Goal: Information Seeking & Learning: Learn about a topic

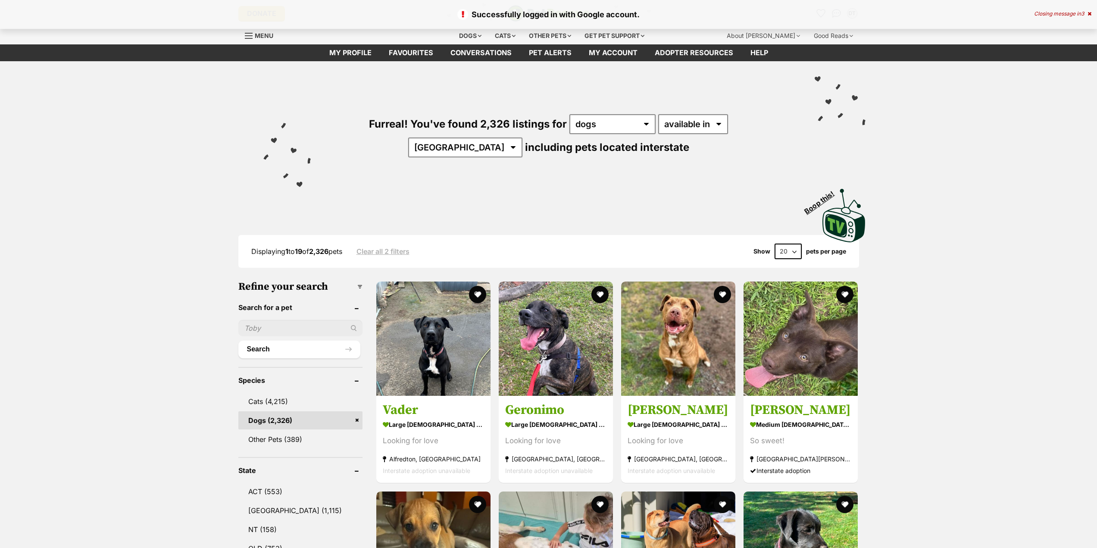
click at [972, 159] on div "Furreal! You've found 2,326 listings for any type of pet cats dogs other pets a…" at bounding box center [548, 152] width 1097 height 183
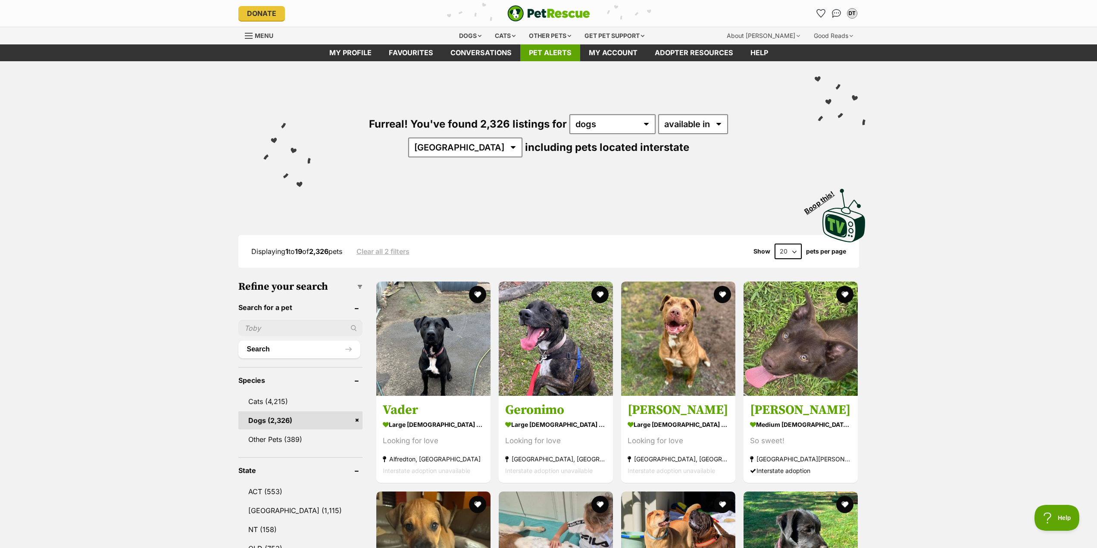
click at [546, 50] on link "Pet alerts" at bounding box center [550, 52] width 60 height 17
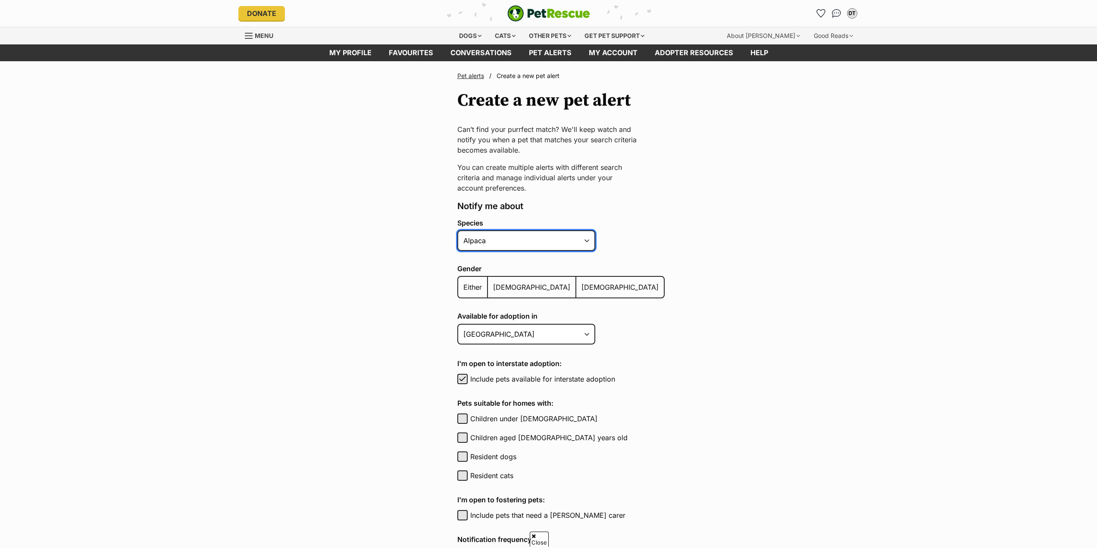
click at [591, 230] on select "Alpaca Bird Cat Chicken Cow Dog Donkey Duck Ferret Fish Goat Goose Guinea Fowl …" at bounding box center [526, 240] width 138 height 21
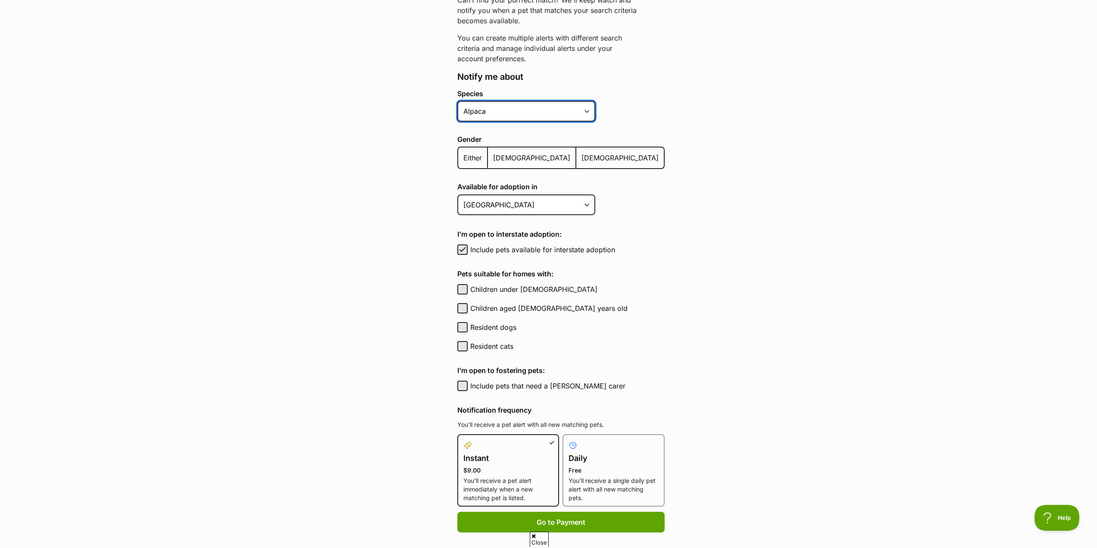
select select "1"
click at [457, 101] on select "Alpaca Bird Cat Chicken Cow Dog Donkey Duck Ferret Fish Goat Goose Guinea Fowl …" at bounding box center [526, 111] width 138 height 21
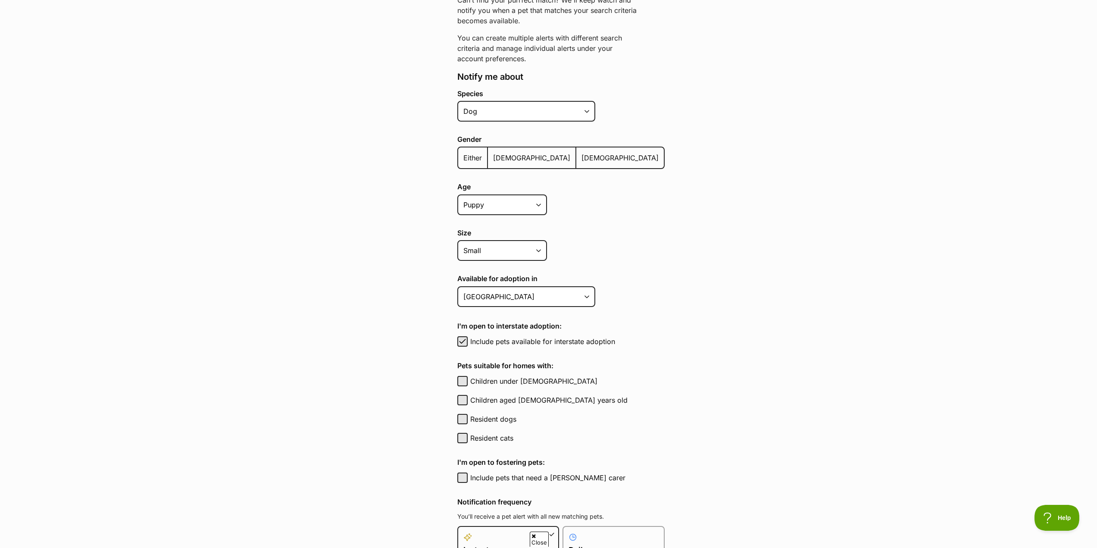
click at [663, 169] on main "Pet alerts / Create a new pet alert Create a new pet alert Can’t find your purr…" at bounding box center [548, 327] width 1097 height 790
click at [528, 197] on select "Puppy Adult Senior All ages" at bounding box center [502, 204] width 90 height 21
select select
click at [457, 194] on select "Puppy Adult Senior All ages" at bounding box center [502, 204] width 90 height 21
click at [664, 222] on main "Pet alerts / Create a new pet alert Create a new pet alert Can’t find your purr…" at bounding box center [548, 327] width 1097 height 790
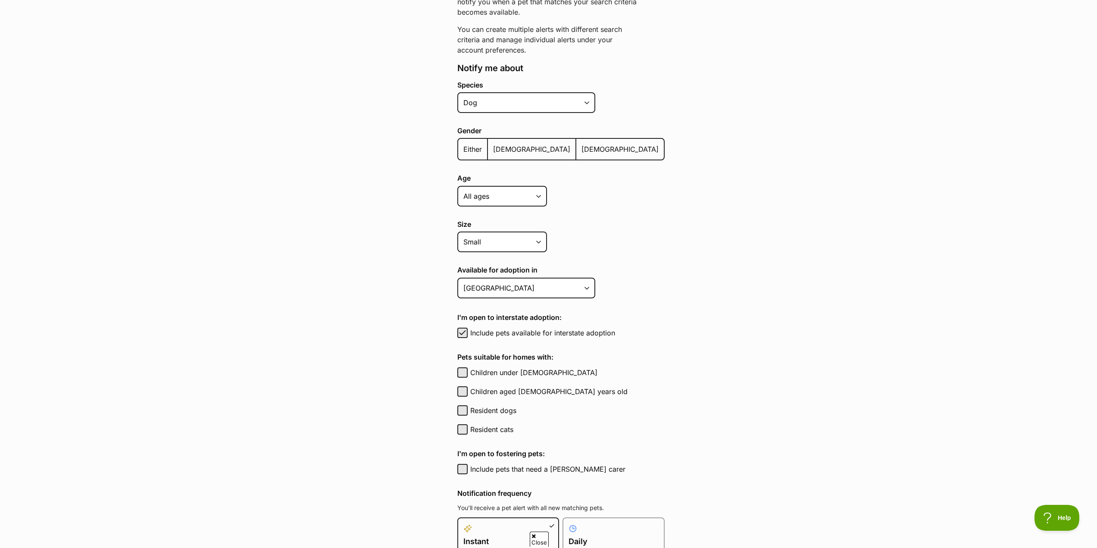
drag, startPoint x: 688, startPoint y: 210, endPoint x: 687, endPoint y: 233, distance: 22.5
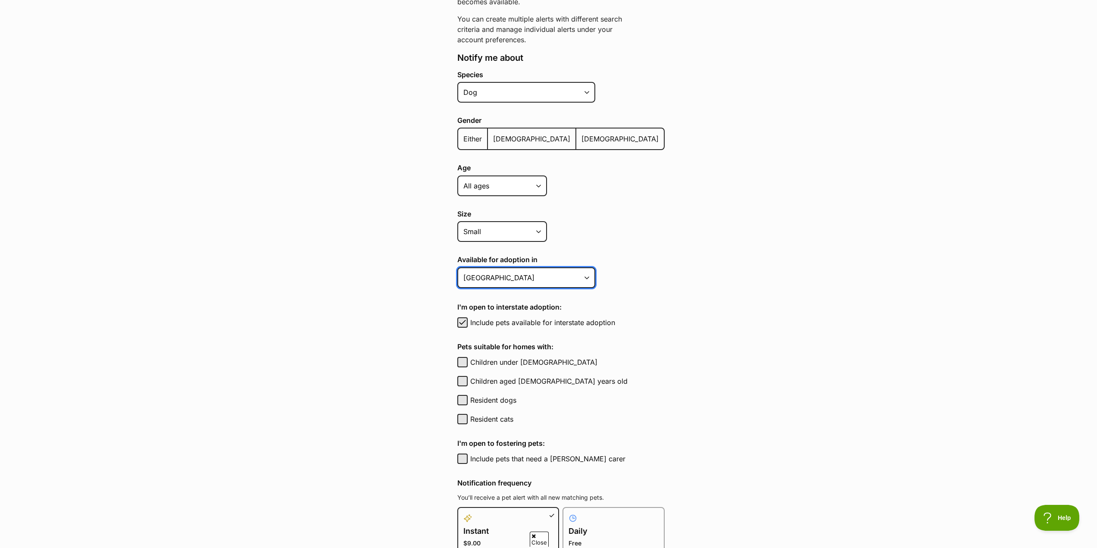
click at [577, 285] on select "Australian Capital Territory New South Wales Northern Territory Queensland Sout…" at bounding box center [526, 277] width 138 height 21
select select
click at [457, 267] on select "Australian Capital Territory New South Wales Northern Territory Queensland Sout…" at bounding box center [526, 277] width 138 height 21
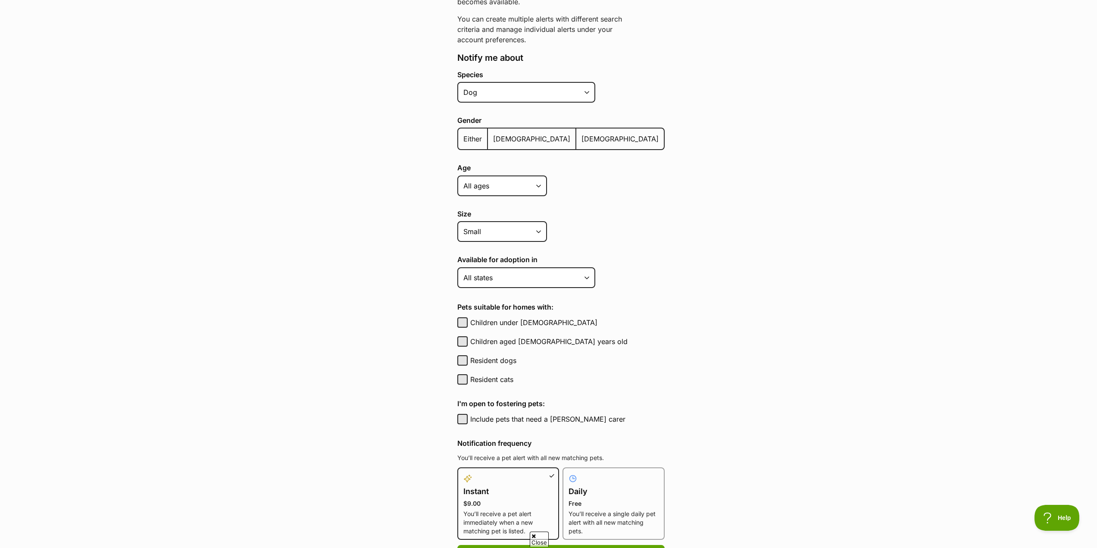
click at [678, 273] on main "Pet alerts / Create a new pet alert Create a new pet alert Can’t find your purr…" at bounding box center [548, 288] width 1097 height 750
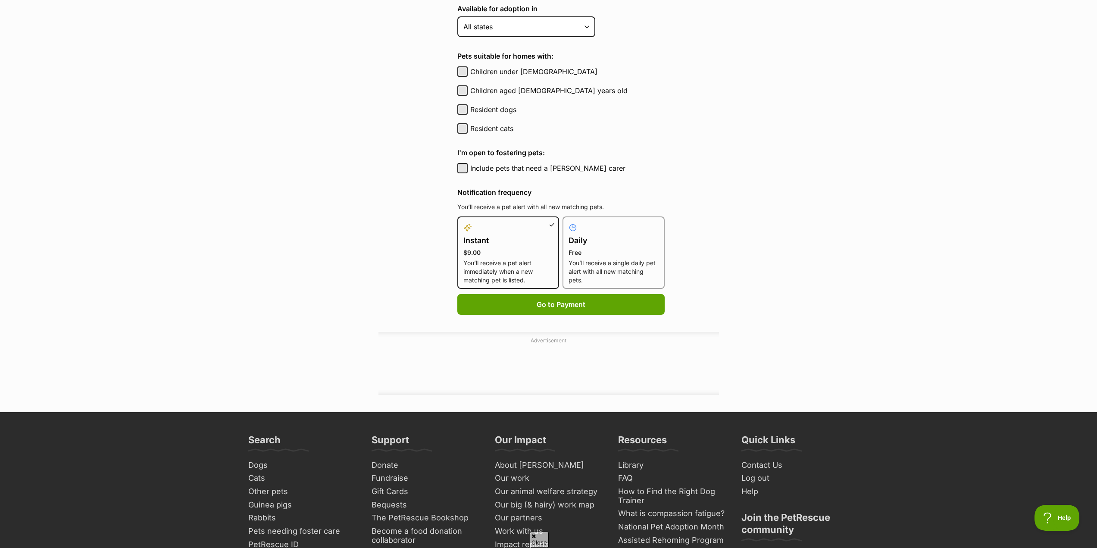
scroll to position [407, 0]
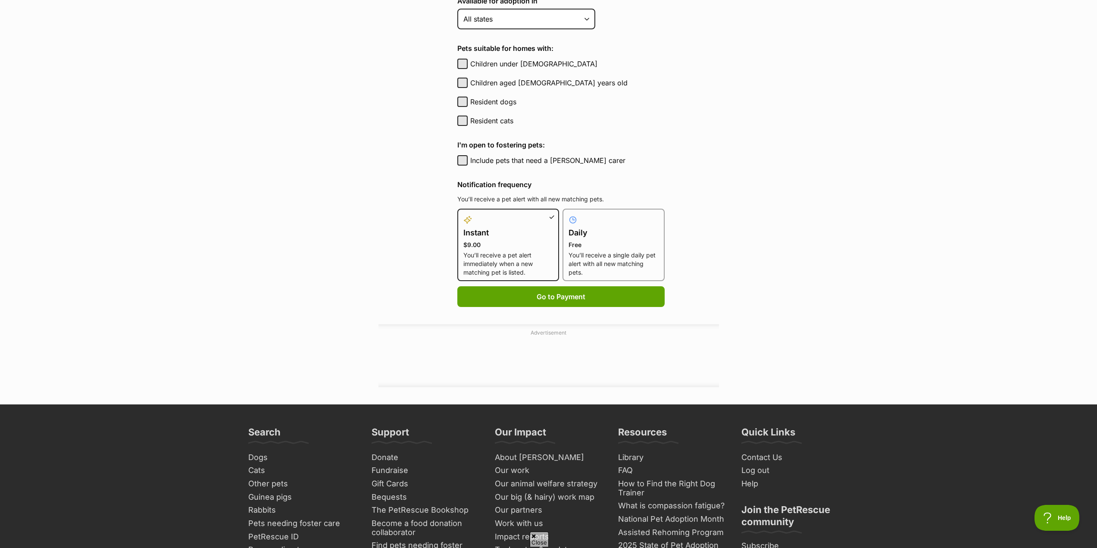
click at [606, 235] on h4 "Daily" at bounding box center [614, 233] width 90 height 12
click at [568, 214] on input "Daily Free You’ll receive a single daily pet alert with all new matching pets." at bounding box center [568, 214] width 0 height 0
radio input "true"
click at [702, 181] on main "Pet alerts / Create a new pet alert Create a new pet alert Can’t find your purr…" at bounding box center [548, 29] width 1097 height 750
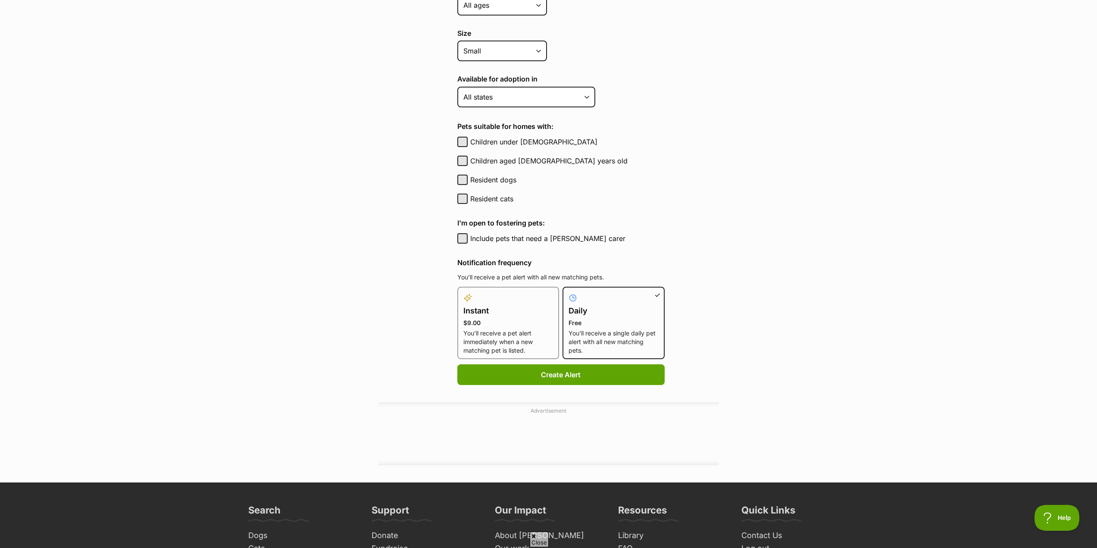
drag, startPoint x: 717, startPoint y: 210, endPoint x: 716, endPoint y: 181, distance: 28.9
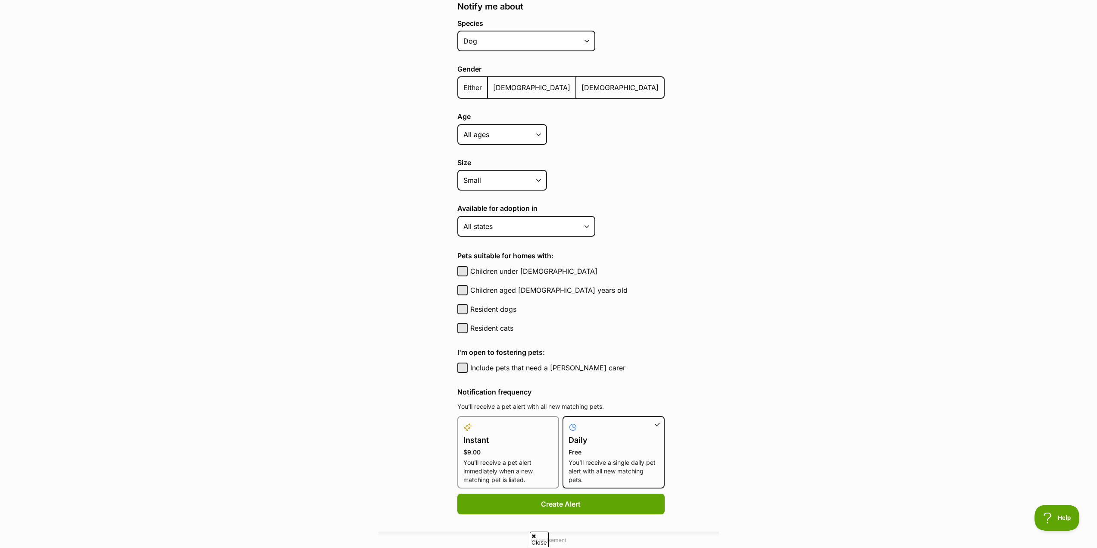
scroll to position [70, 0]
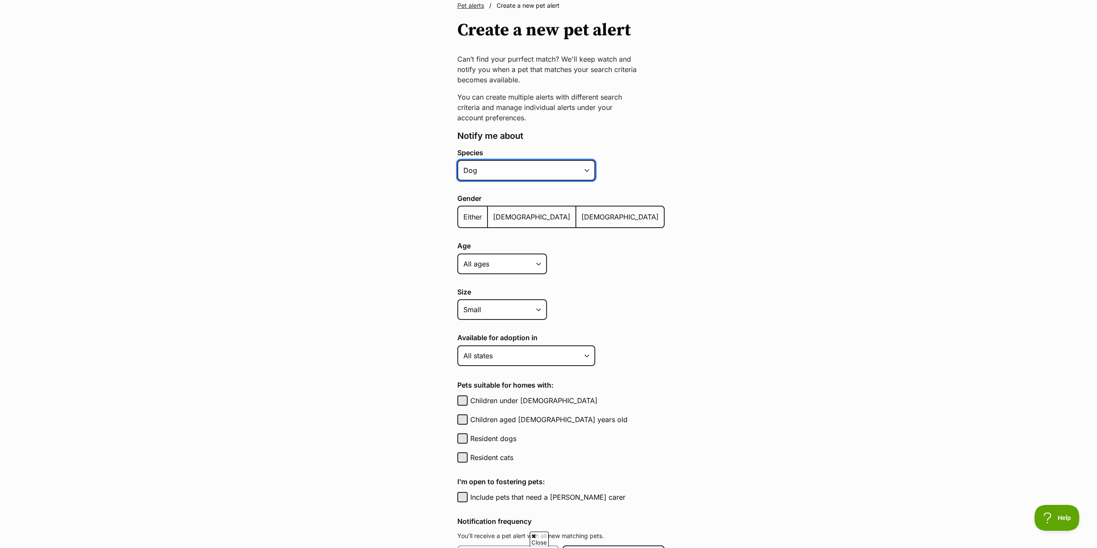
click at [572, 169] on select "Alpaca Bird Cat Chicken Cow Dog Donkey Duck Ferret Fish Goat Goose Guinea Fowl …" at bounding box center [526, 170] width 138 height 21
click at [755, 319] on main "Pet alerts / Create a new pet alert Create a new pet alert Can’t find your purr…" at bounding box center [548, 366] width 1097 height 750
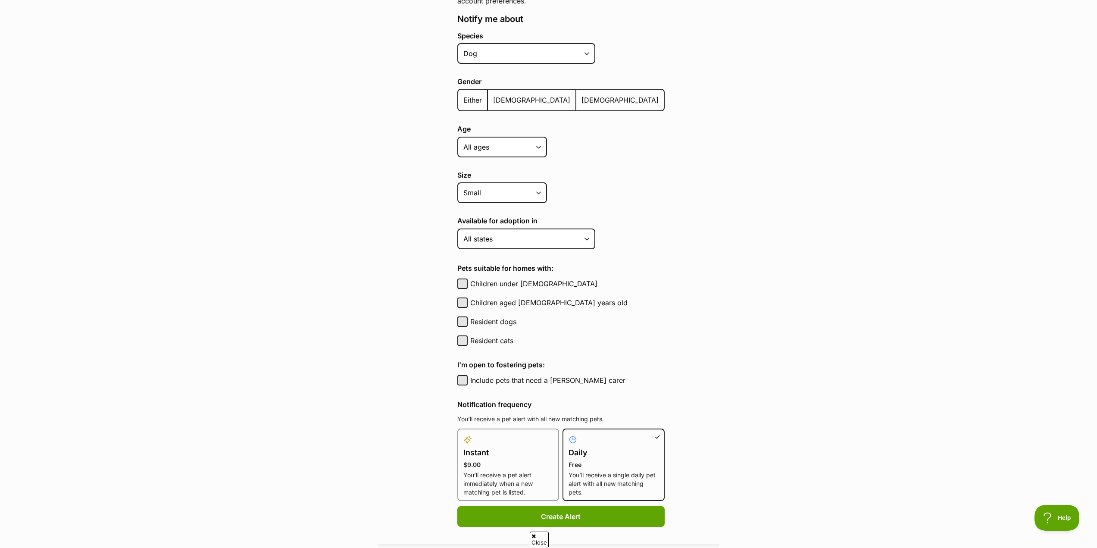
scroll to position [200, 0]
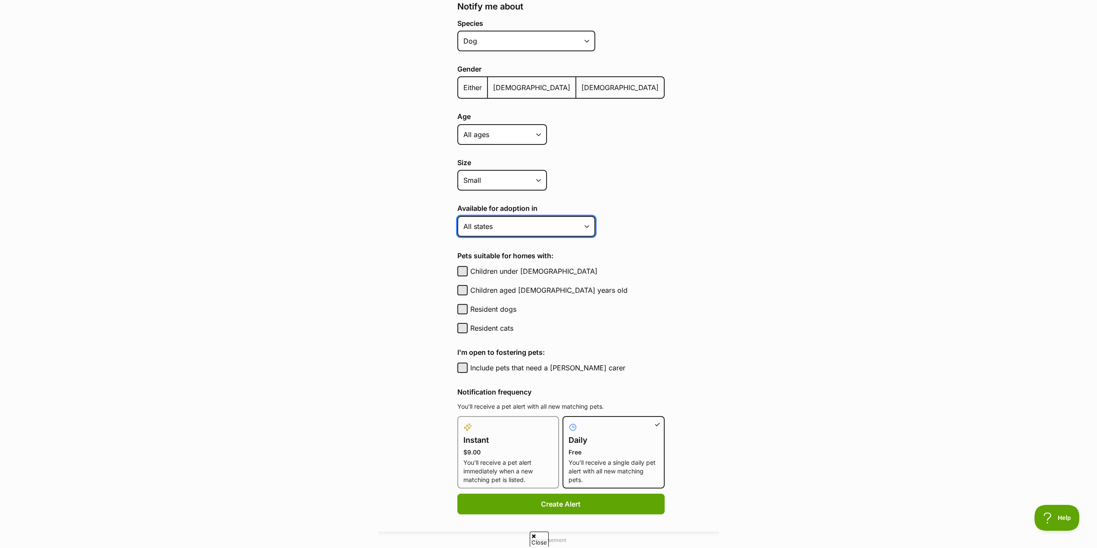
click at [585, 230] on select "Australian Capital Territory New South Wales Northern Territory Queensland Sout…" at bounding box center [526, 226] width 138 height 21
click at [709, 236] on main "Pet alerts / Create a new pet alert Create a new pet alert Can’t find your purr…" at bounding box center [548, 237] width 1097 height 750
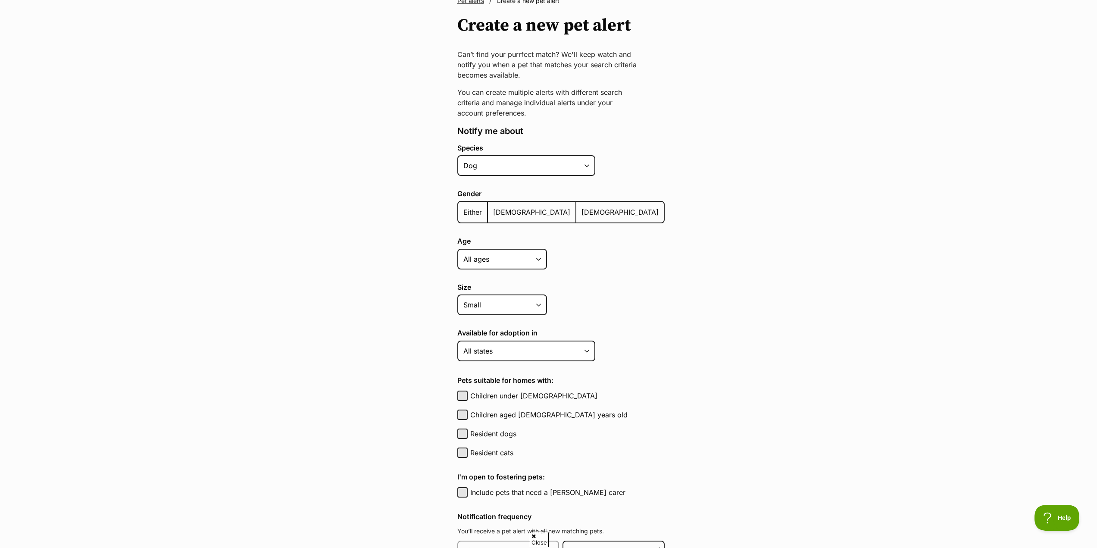
scroll to position [0, 0]
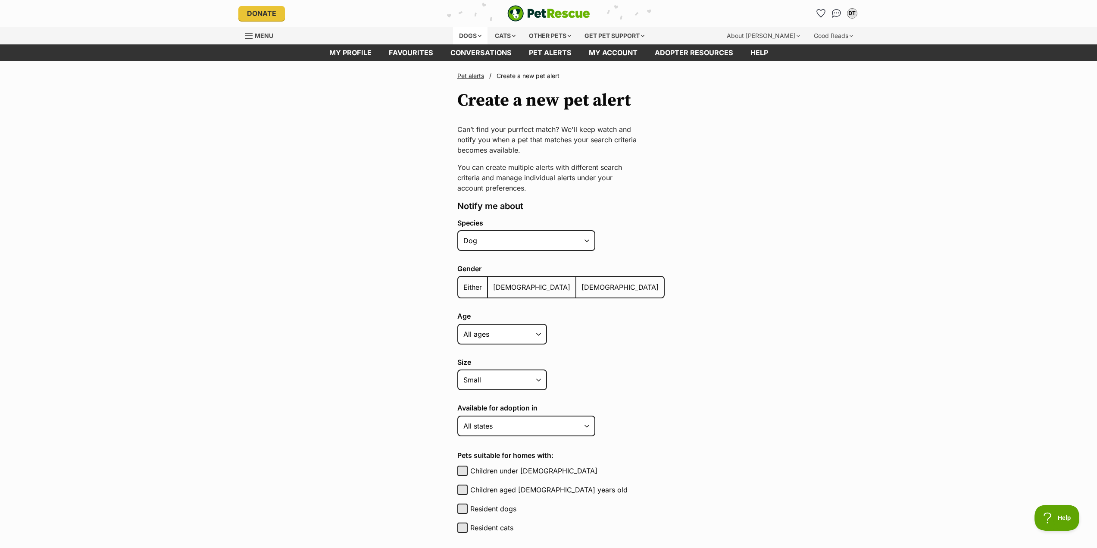
click at [462, 34] on div "Dogs" at bounding box center [470, 35] width 34 height 17
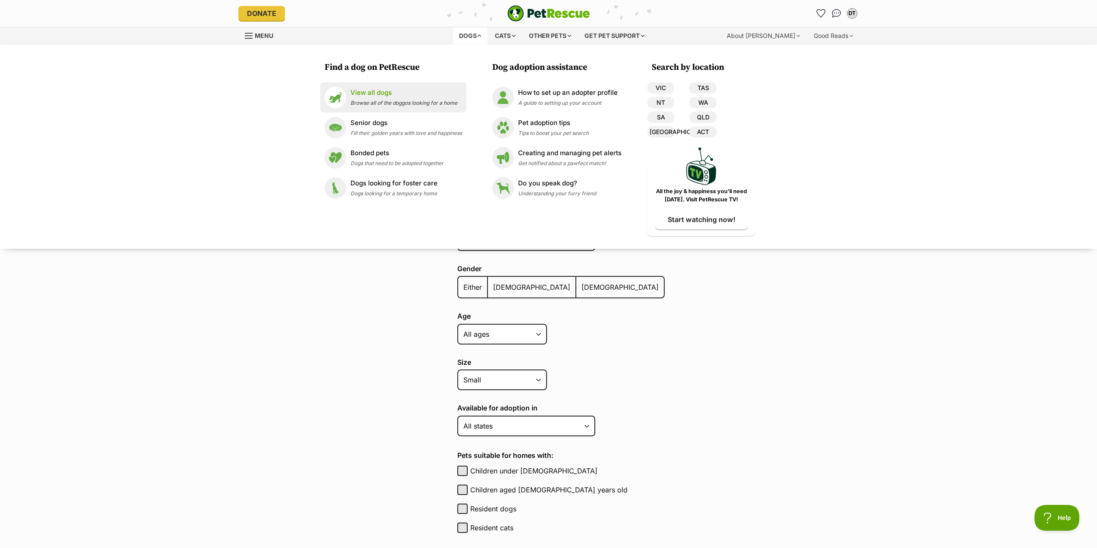
click at [366, 89] on p "View all dogs" at bounding box center [403, 93] width 107 height 10
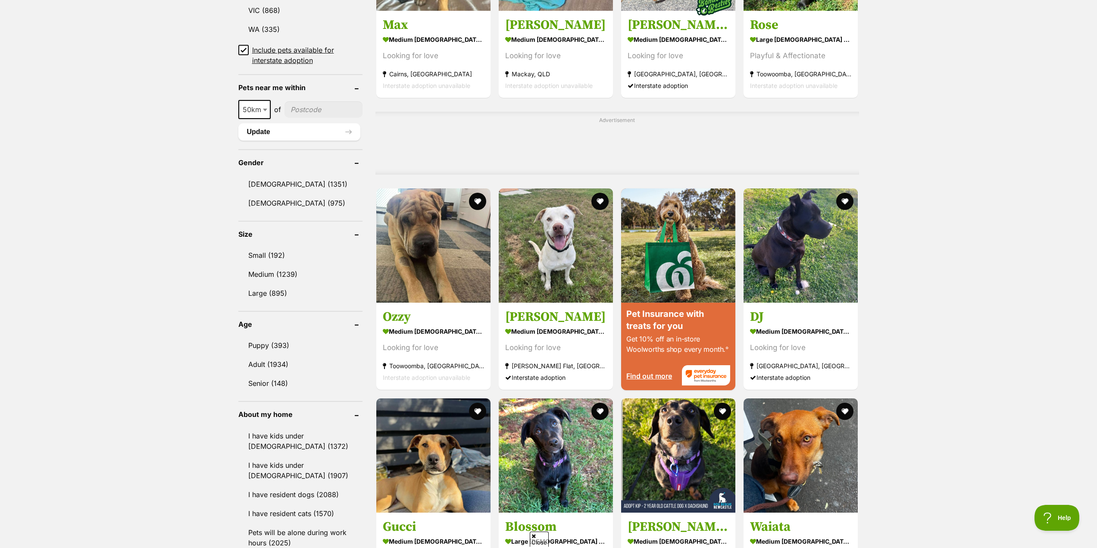
scroll to position [647, 0]
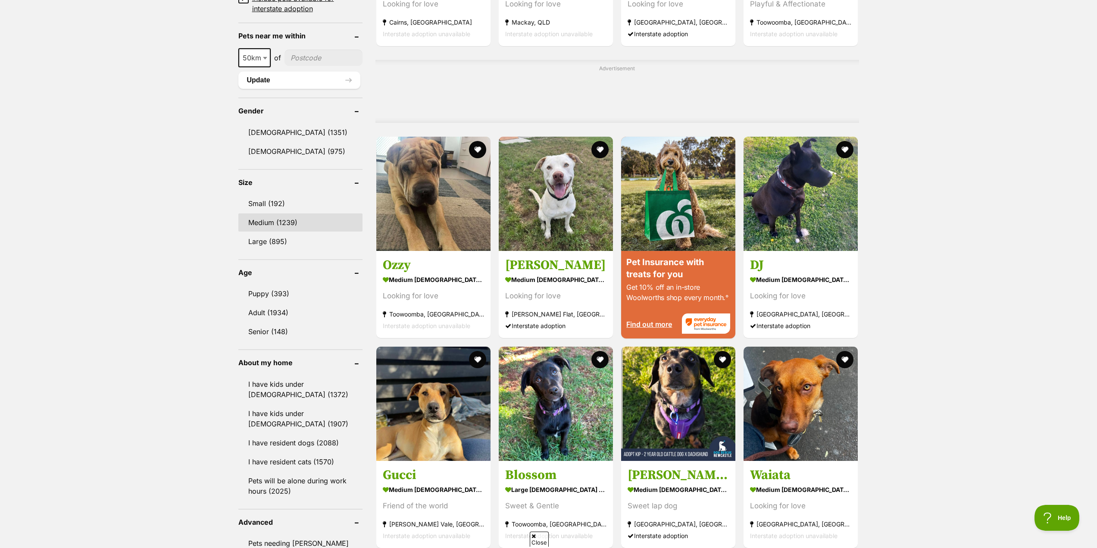
click at [275, 222] on link "Medium (1239)" at bounding box center [300, 222] width 125 height 18
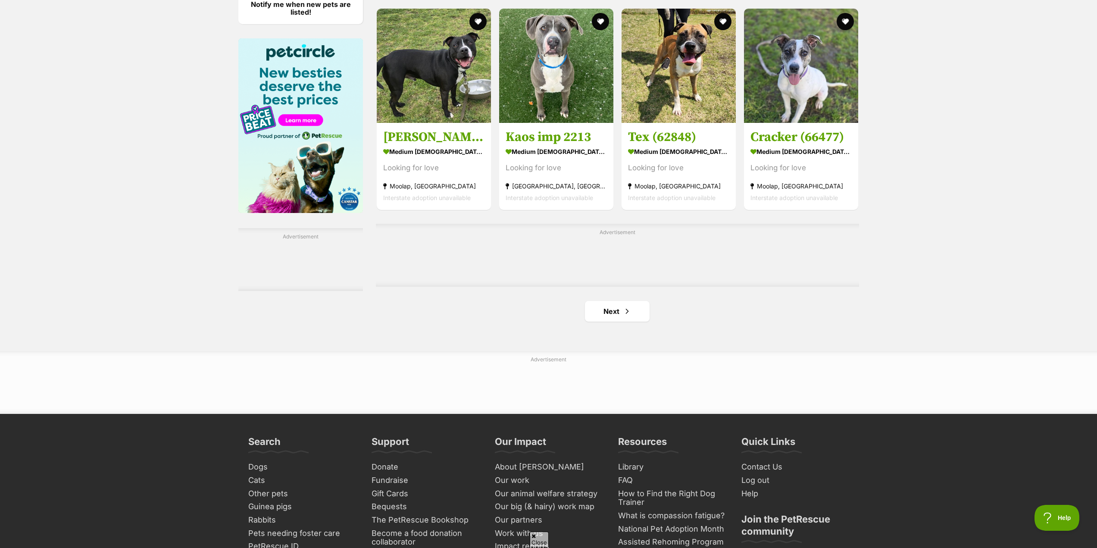
scroll to position [1293, 0]
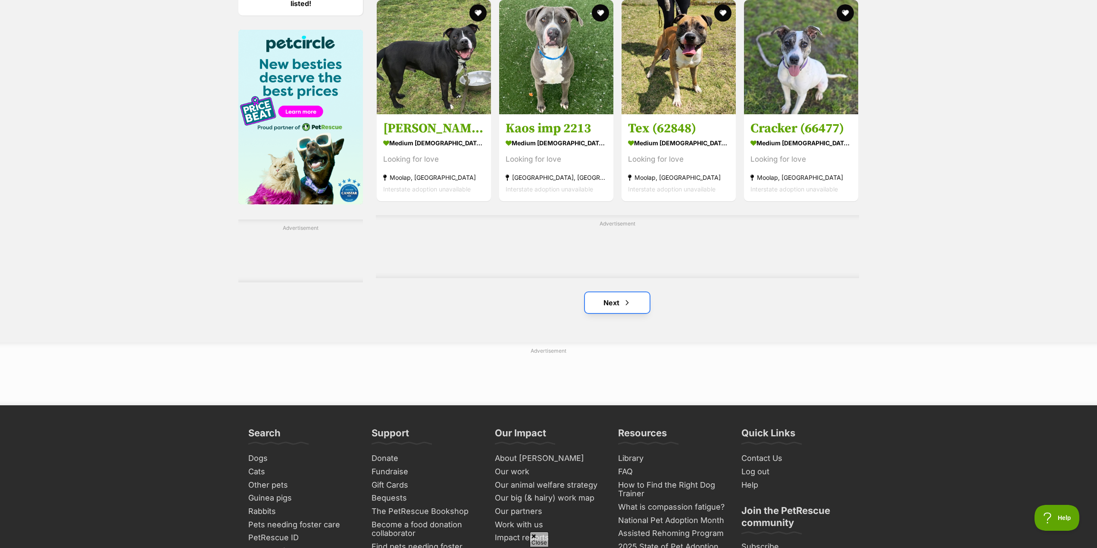
click at [613, 308] on link "Next" at bounding box center [617, 302] width 65 height 21
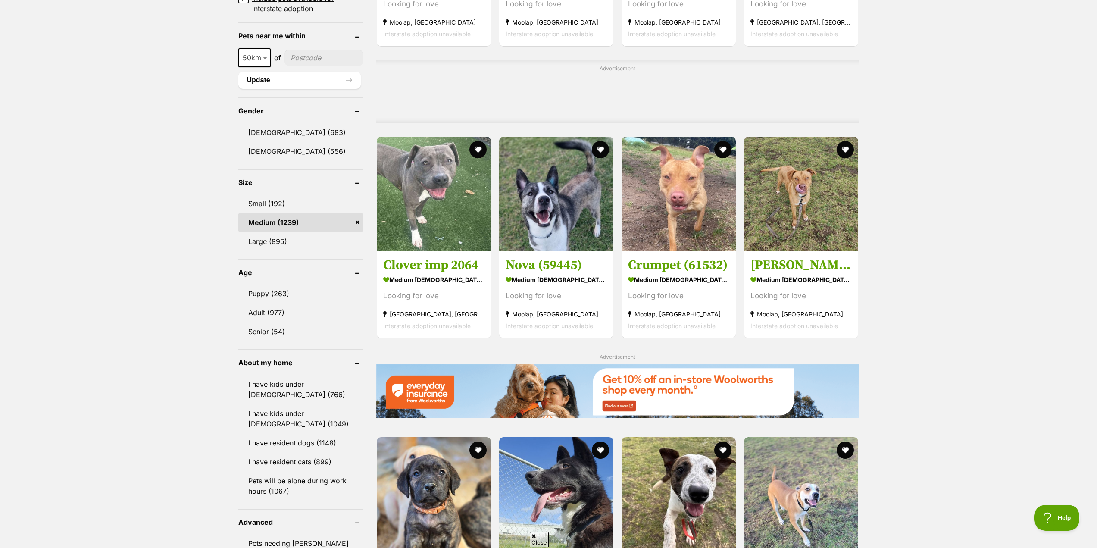
scroll to position [1164, 0]
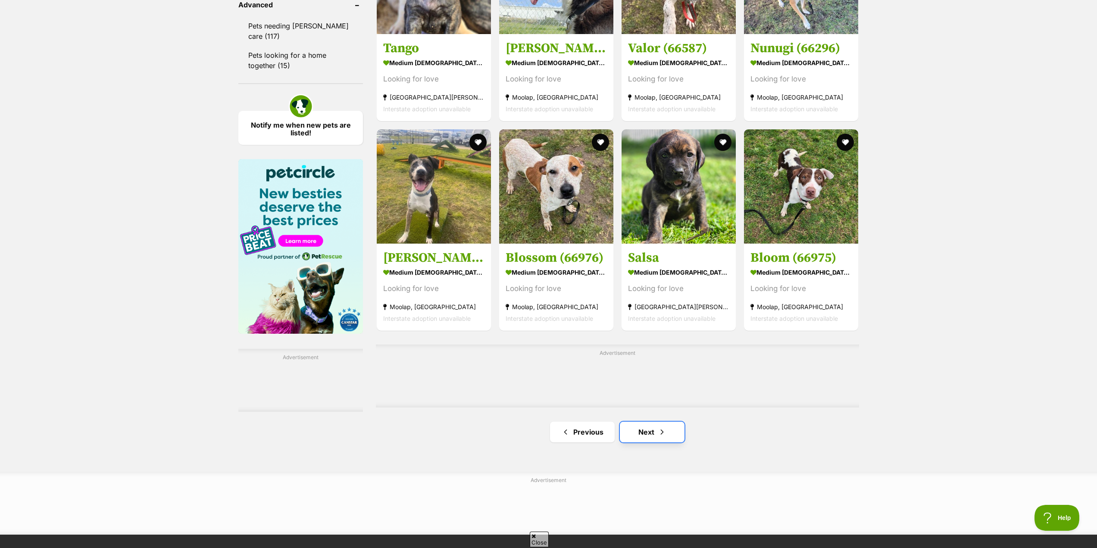
click at [654, 438] on link "Next" at bounding box center [652, 432] width 65 height 21
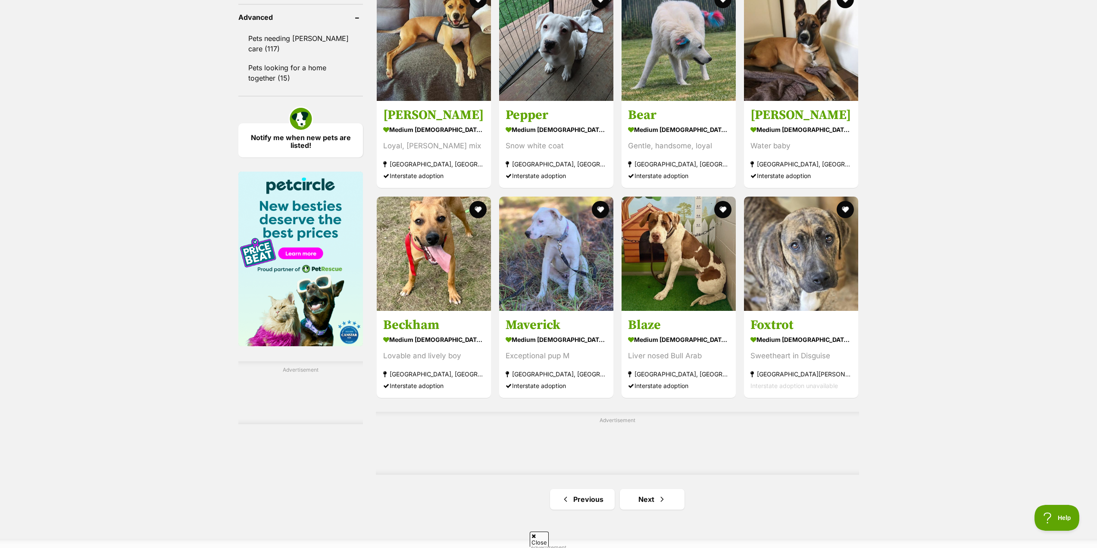
scroll to position [1164, 0]
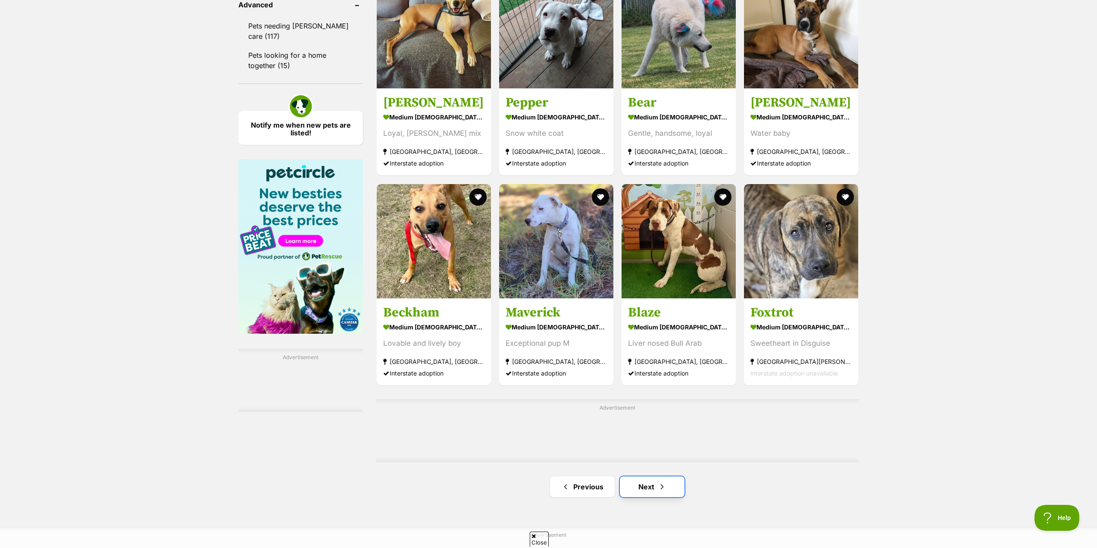
click at [646, 488] on link "Next" at bounding box center [652, 486] width 65 height 21
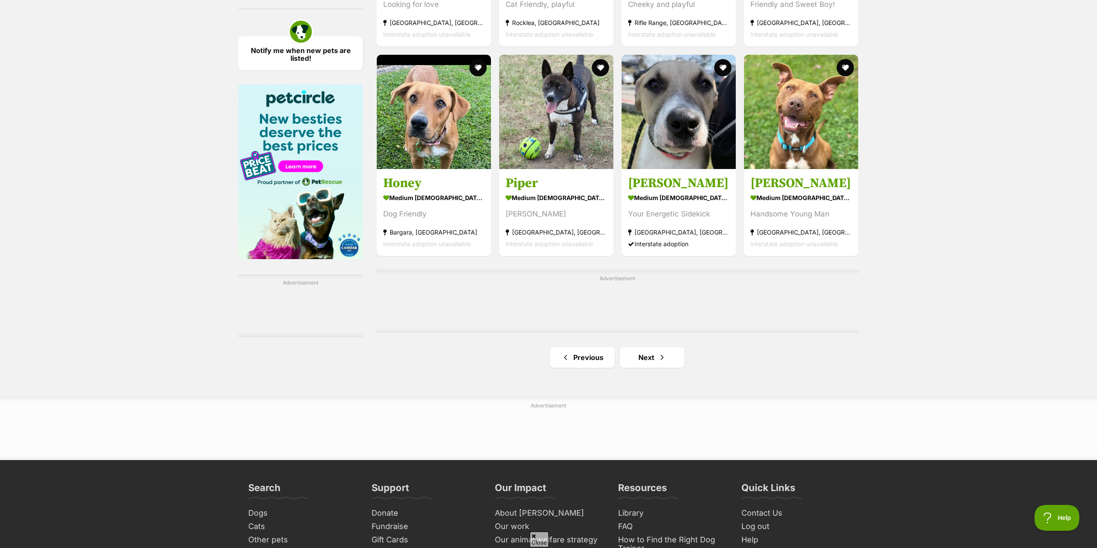
scroll to position [1293, 0]
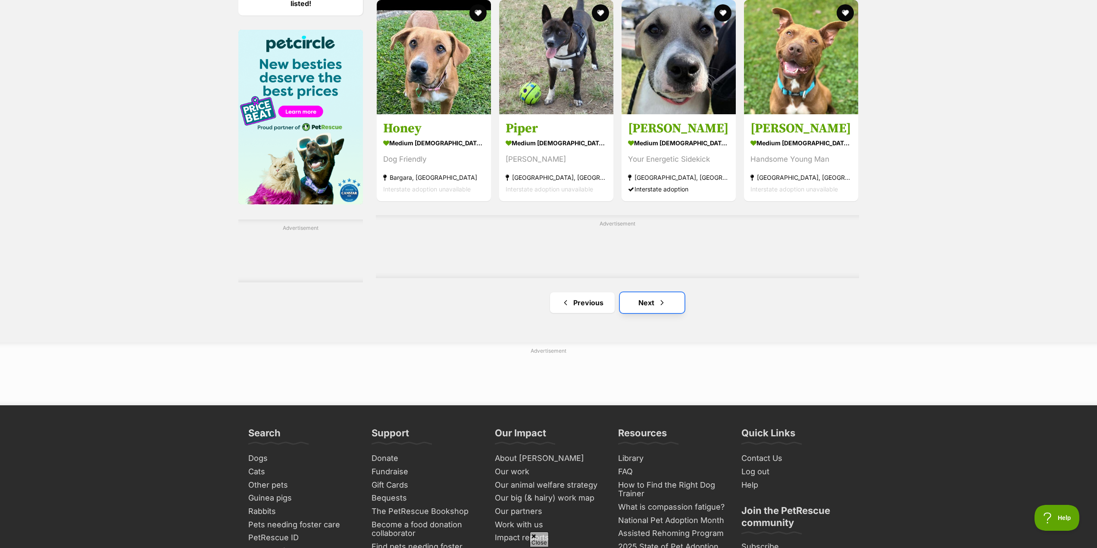
click at [660, 304] on span "Next page" at bounding box center [662, 302] width 9 height 10
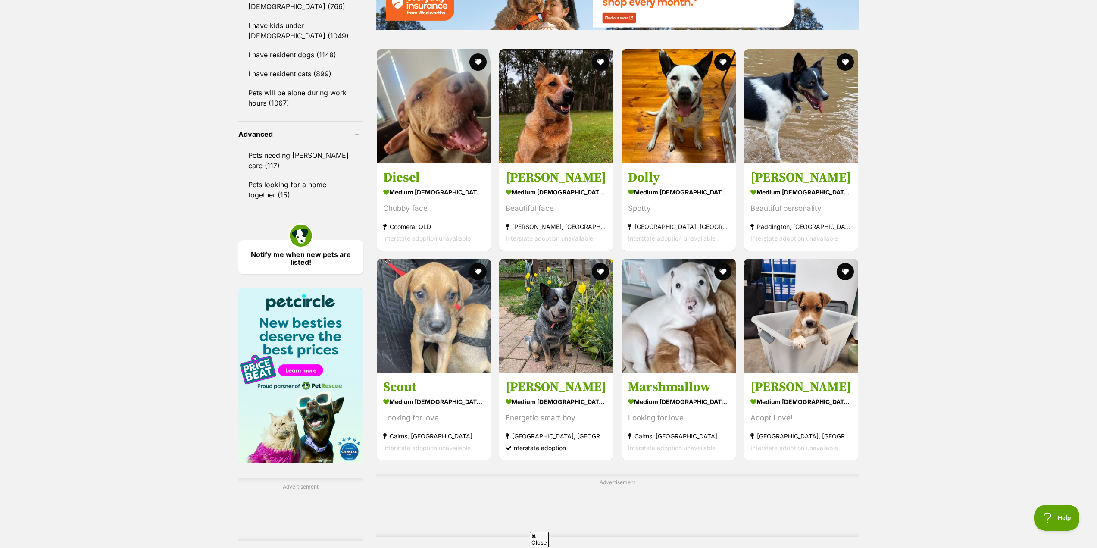
scroll to position [1423, 0]
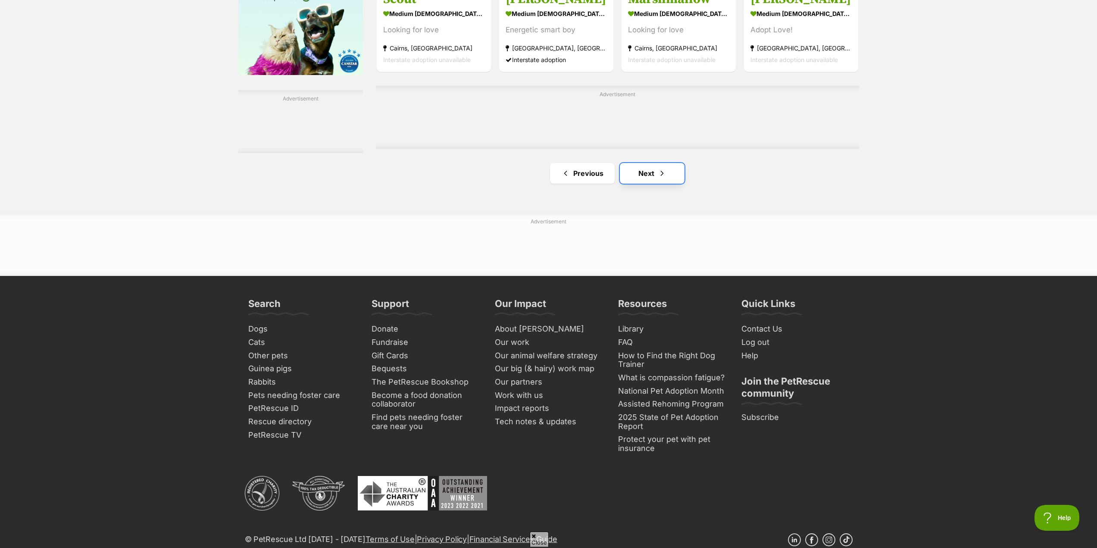
click at [652, 174] on link "Next" at bounding box center [652, 173] width 65 height 21
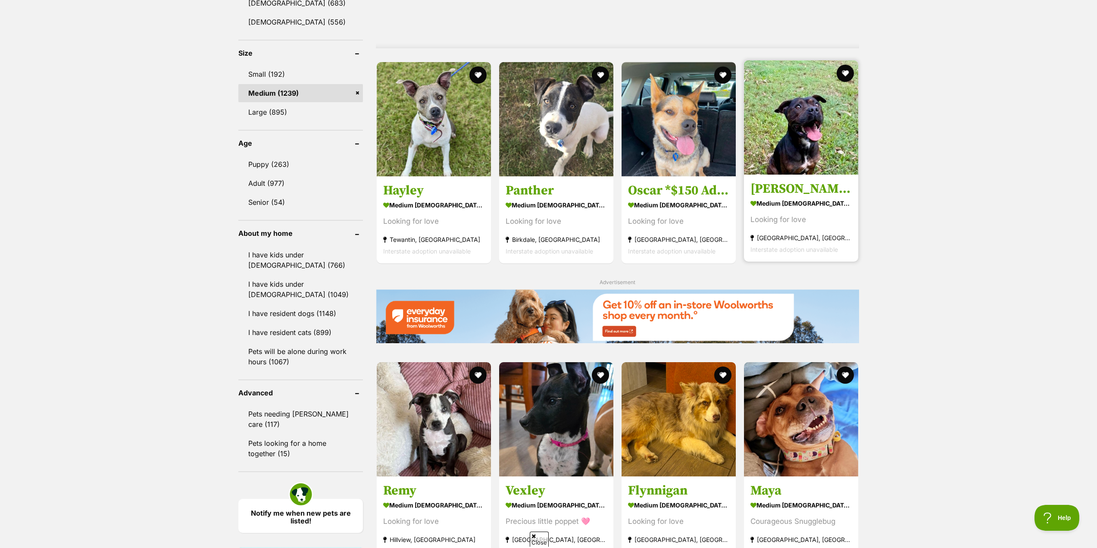
click at [834, 189] on h3 "[PERSON_NAME] *$250 Adoption Fee*" at bounding box center [801, 189] width 101 height 16
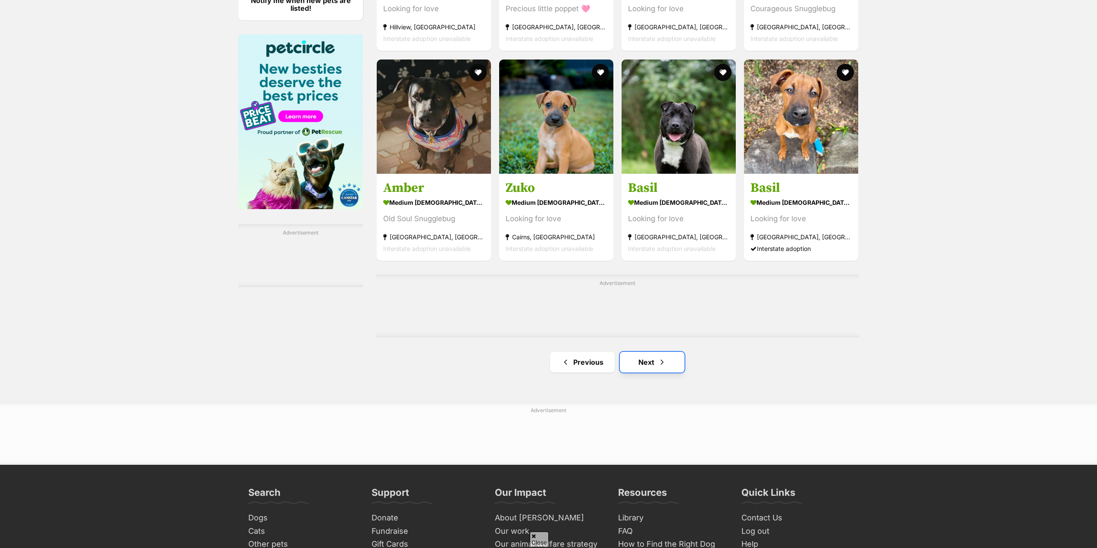
click at [638, 362] on link "Next" at bounding box center [652, 362] width 65 height 21
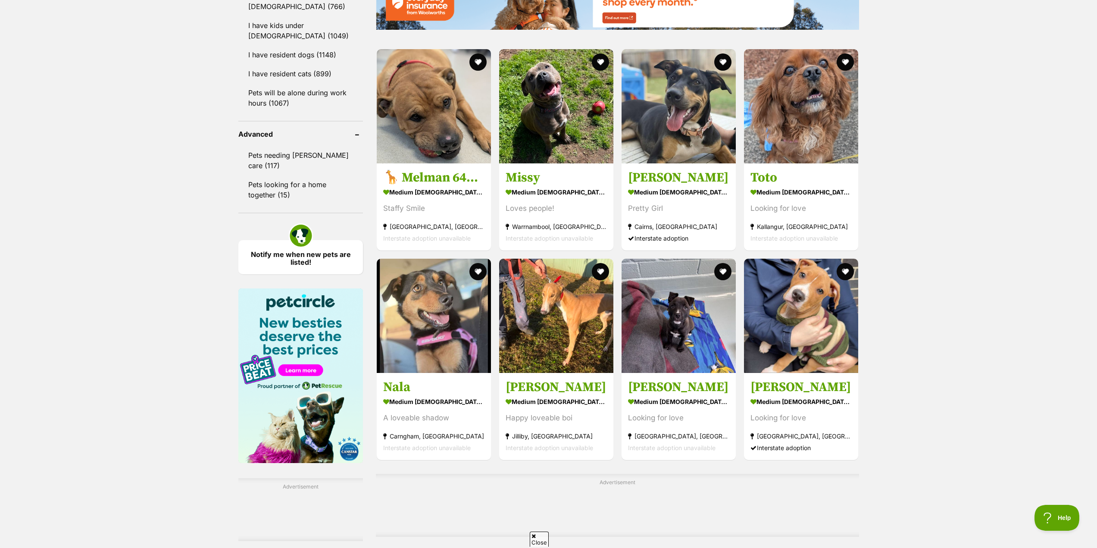
scroll to position [1293, 0]
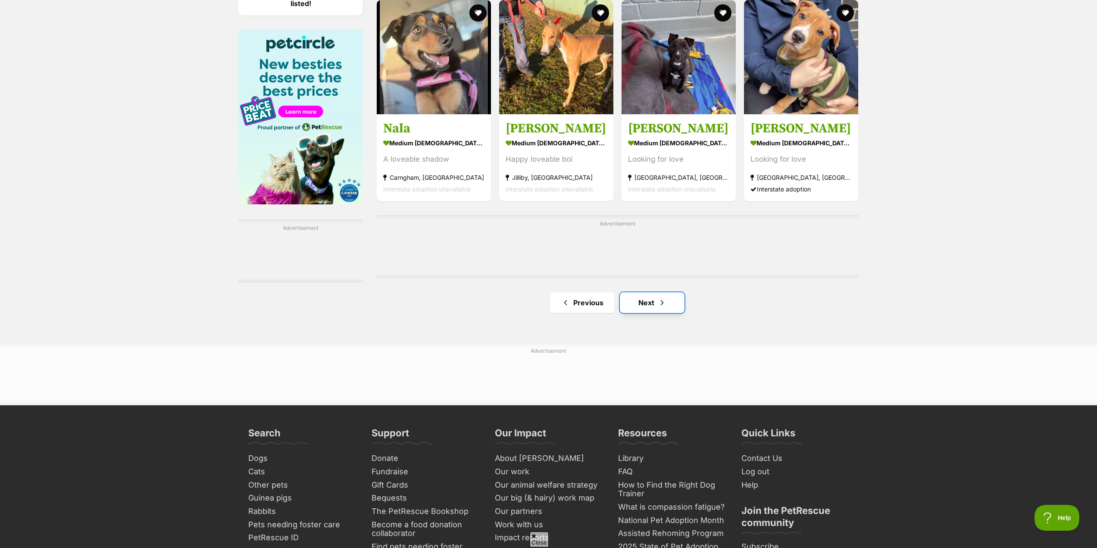
click at [640, 308] on link "Next" at bounding box center [652, 302] width 65 height 21
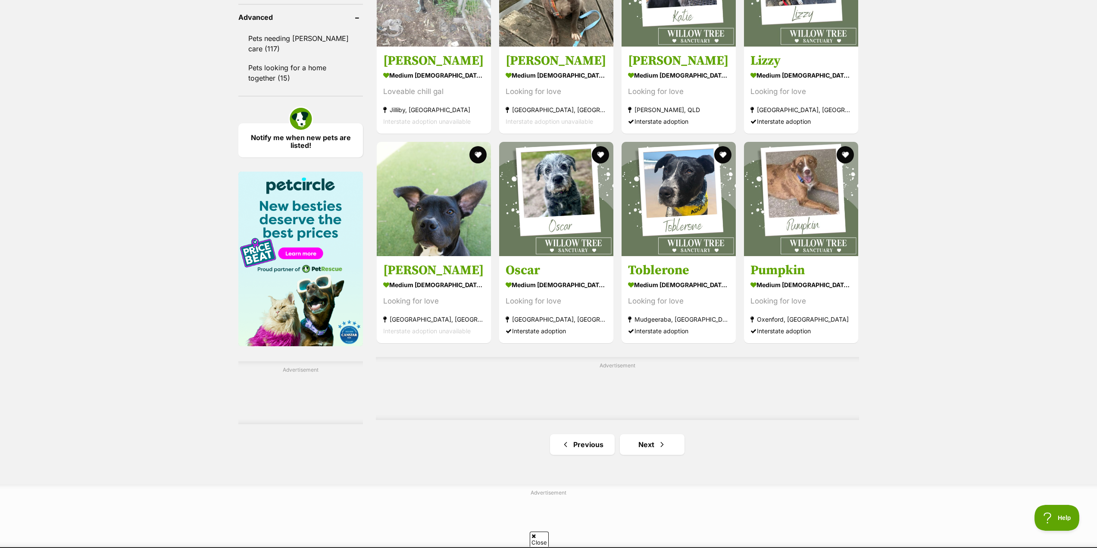
scroll to position [1164, 0]
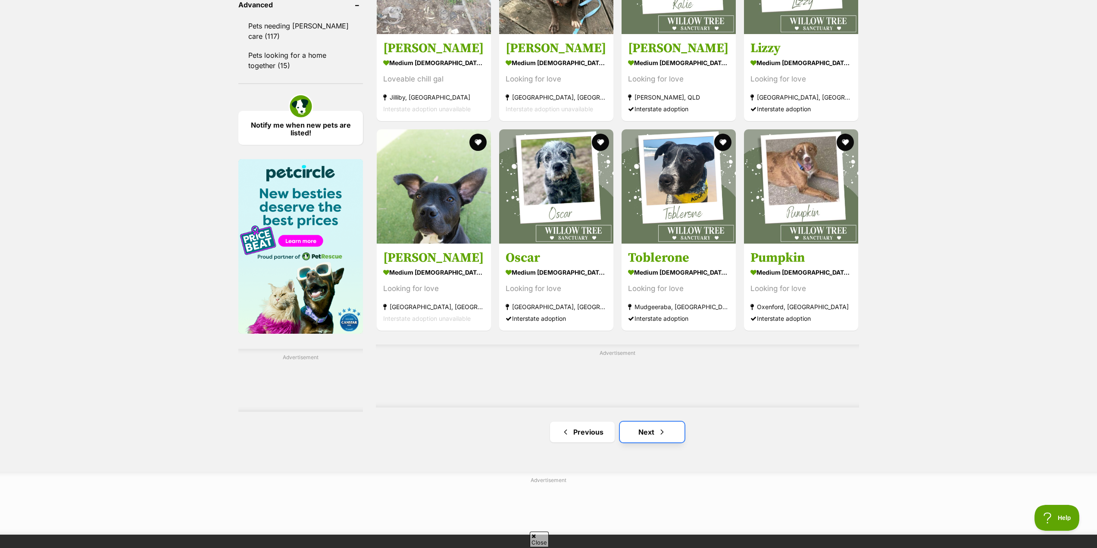
click at [637, 436] on link "Next" at bounding box center [652, 432] width 65 height 21
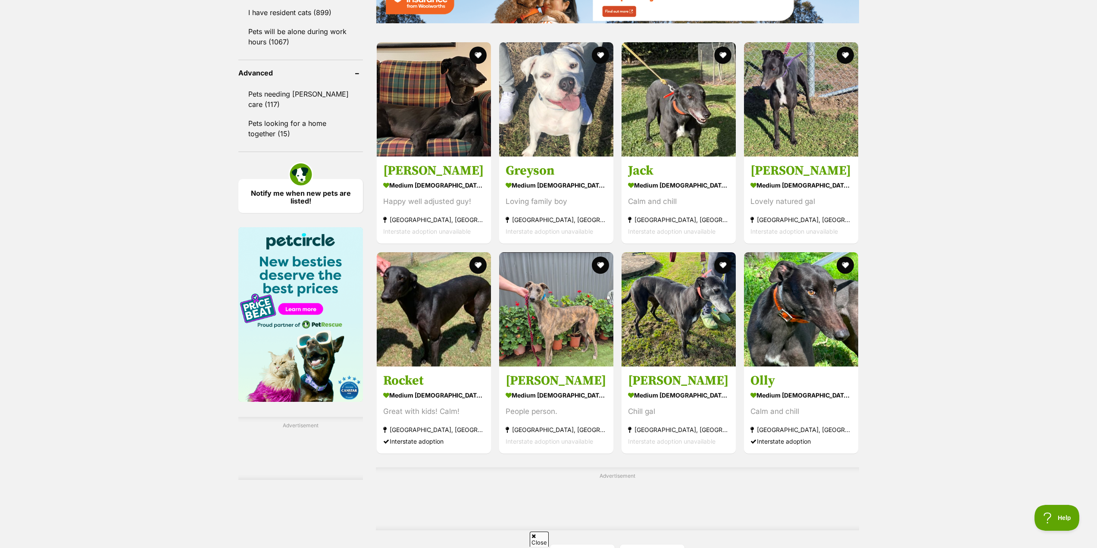
scroll to position [1164, 0]
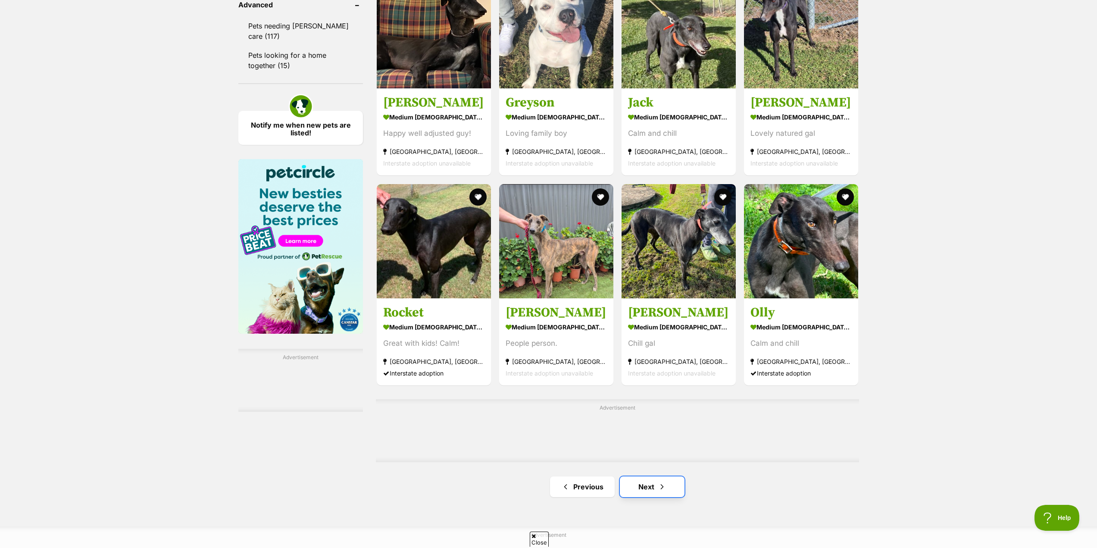
click at [640, 486] on link "Next" at bounding box center [652, 486] width 65 height 21
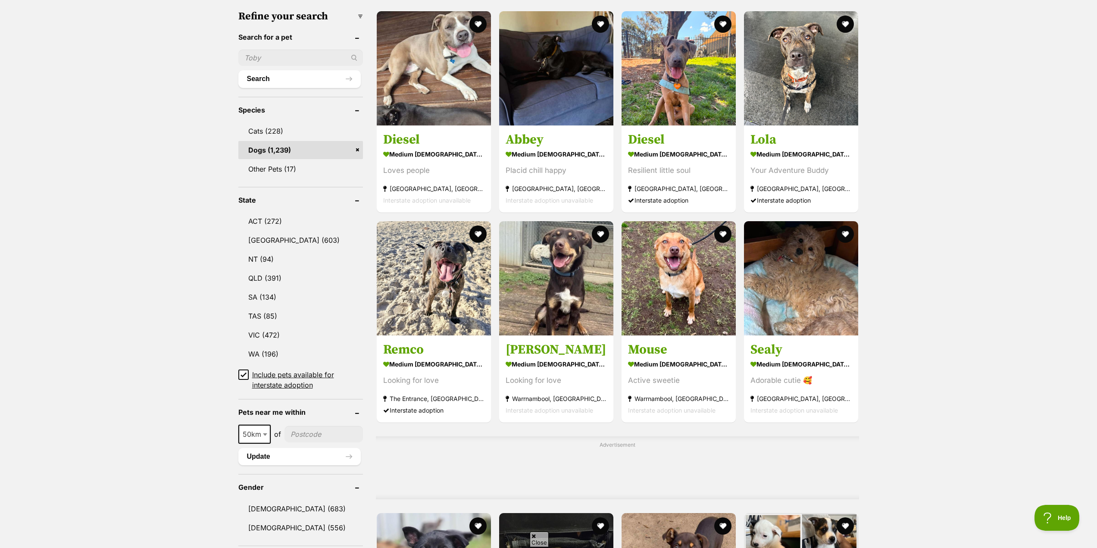
drag, startPoint x: 954, startPoint y: 216, endPoint x: 954, endPoint y: 233, distance: 17.2
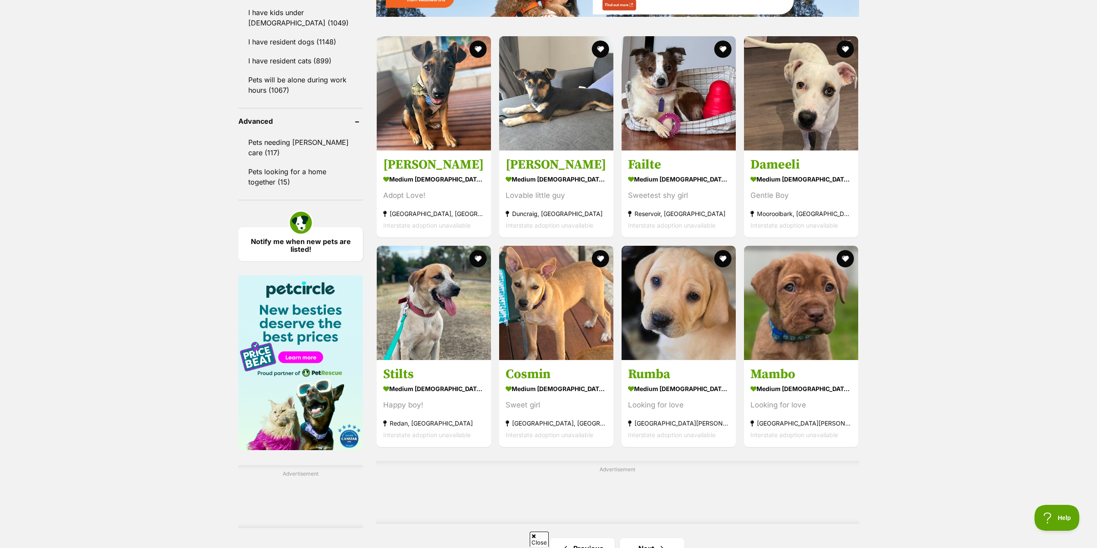
scroll to position [1436, 0]
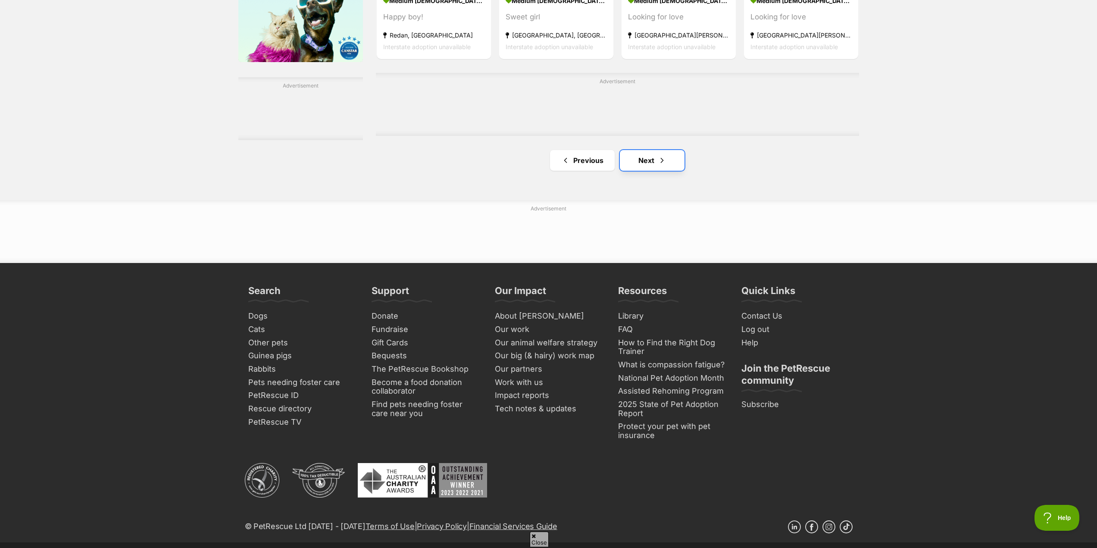
click at [666, 162] on link "Next" at bounding box center [652, 160] width 65 height 21
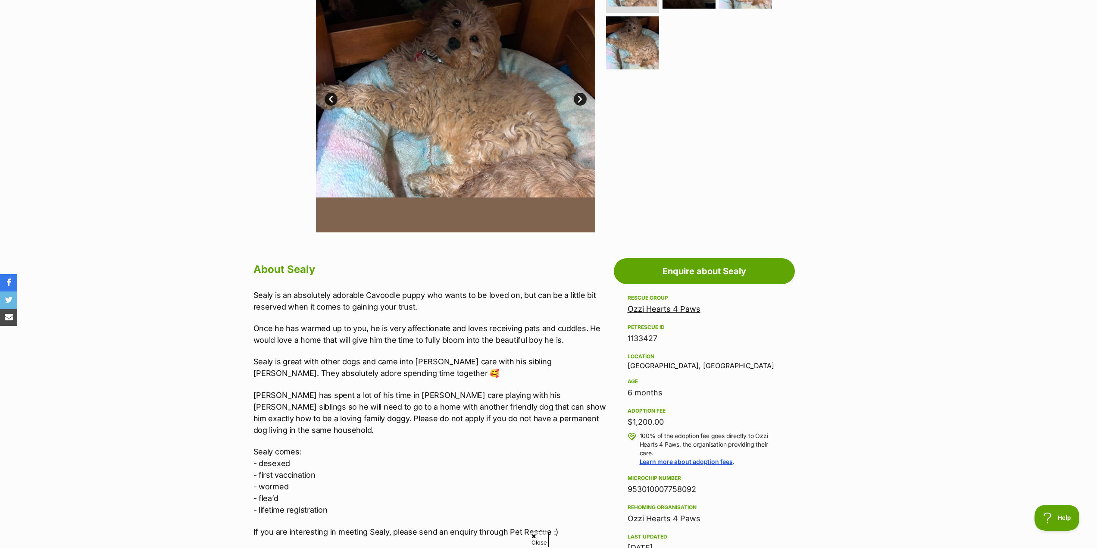
scroll to position [259, 0]
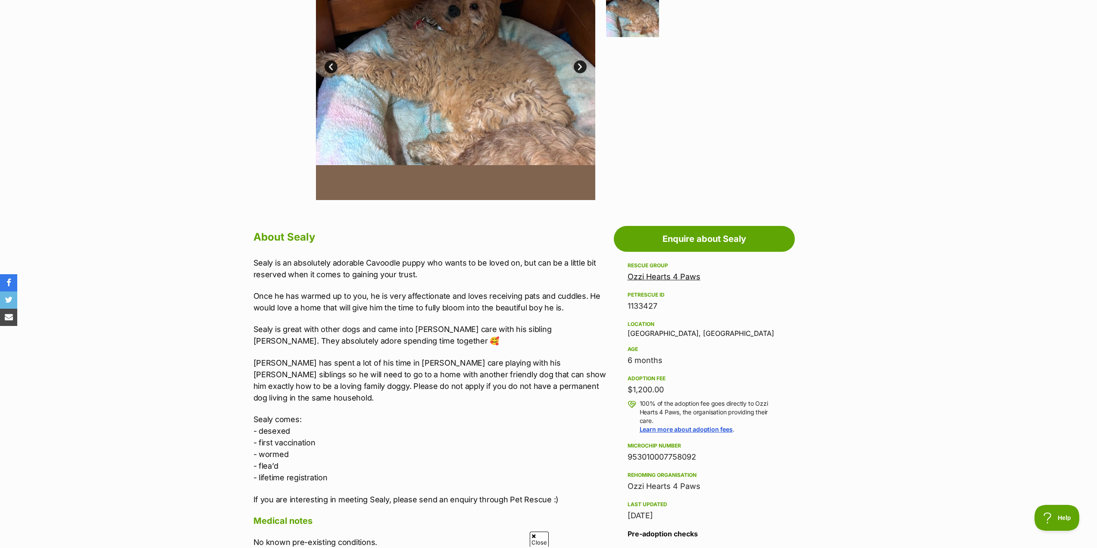
click at [951, 279] on section "Home > Rescue pet search > Adopt a dog > Dogs available for adoption Sealy Ador…" at bounding box center [548, 510] width 1097 height 1390
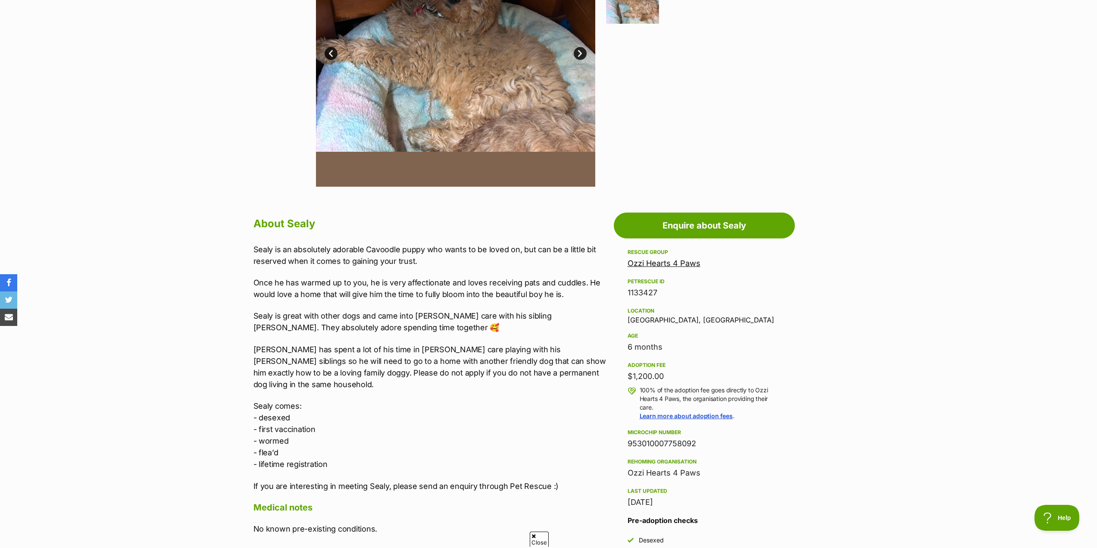
drag, startPoint x: 841, startPoint y: 250, endPoint x: 843, endPoint y: 263, distance: 12.7
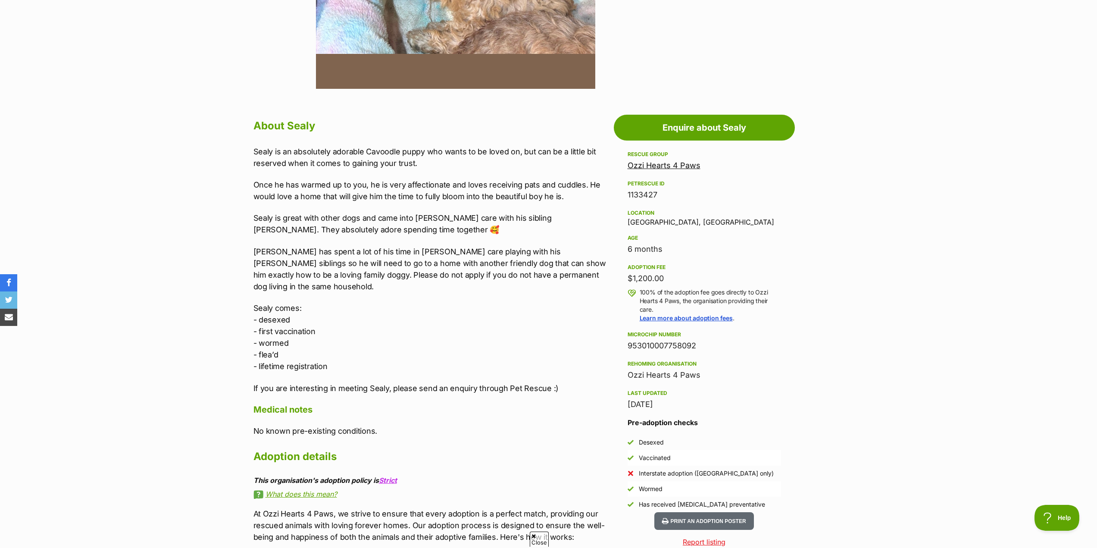
scroll to position [377, 0]
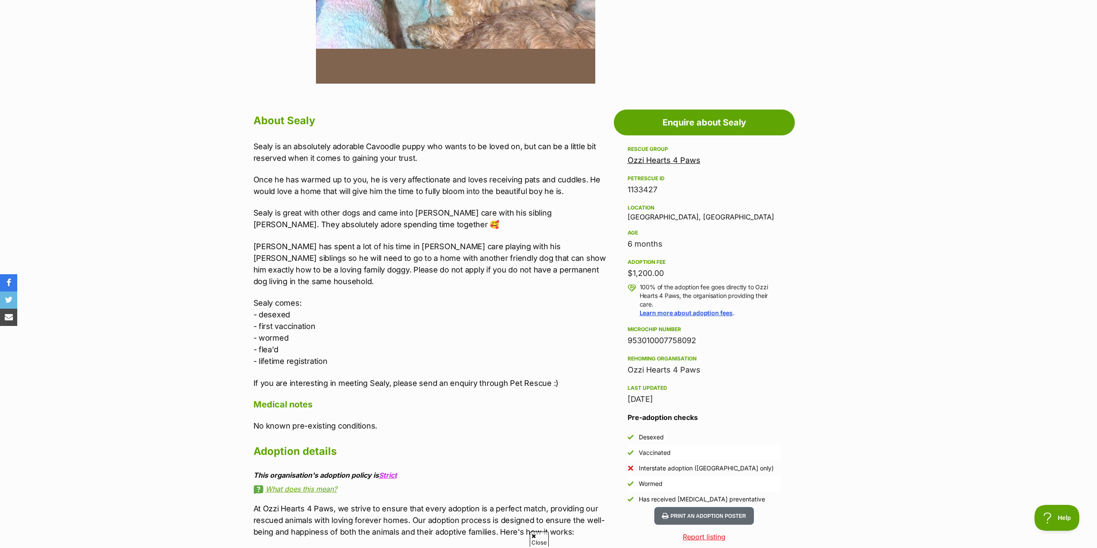
drag, startPoint x: 893, startPoint y: 321, endPoint x: 893, endPoint y: 342, distance: 21.1
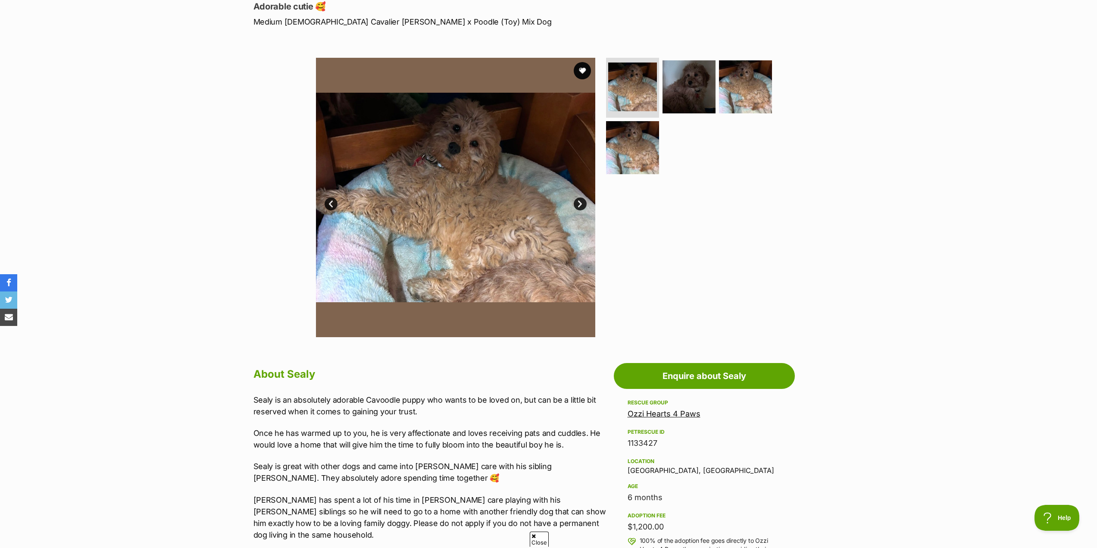
scroll to position [119, 0]
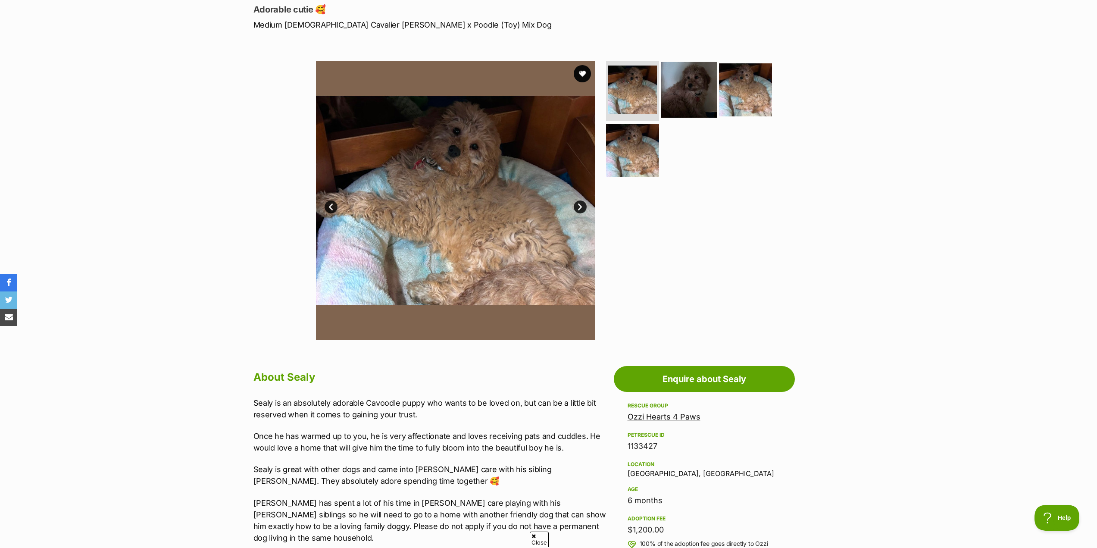
click at [684, 88] on img at bounding box center [689, 90] width 56 height 56
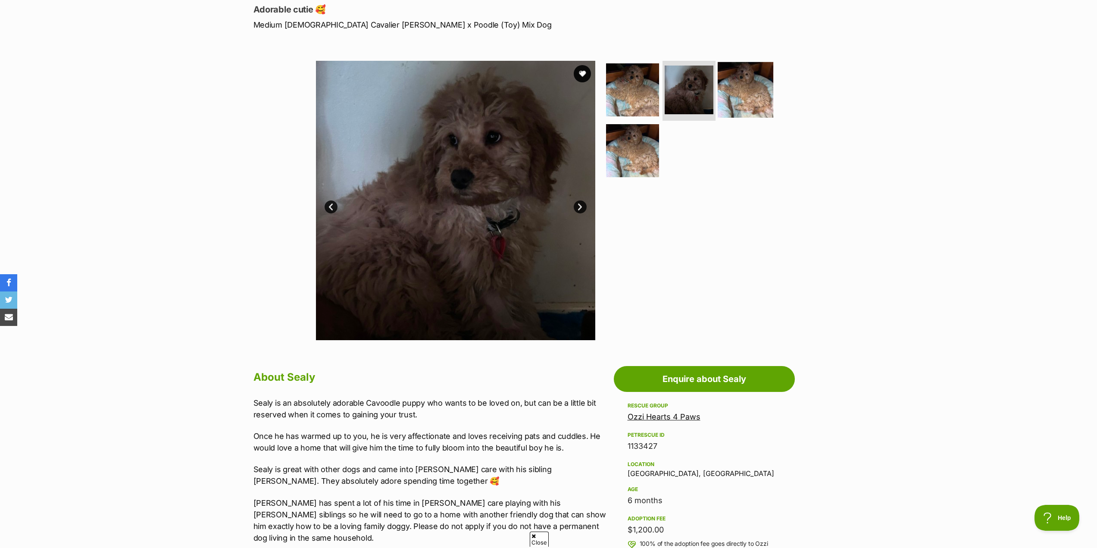
click at [745, 81] on img at bounding box center [746, 90] width 56 height 56
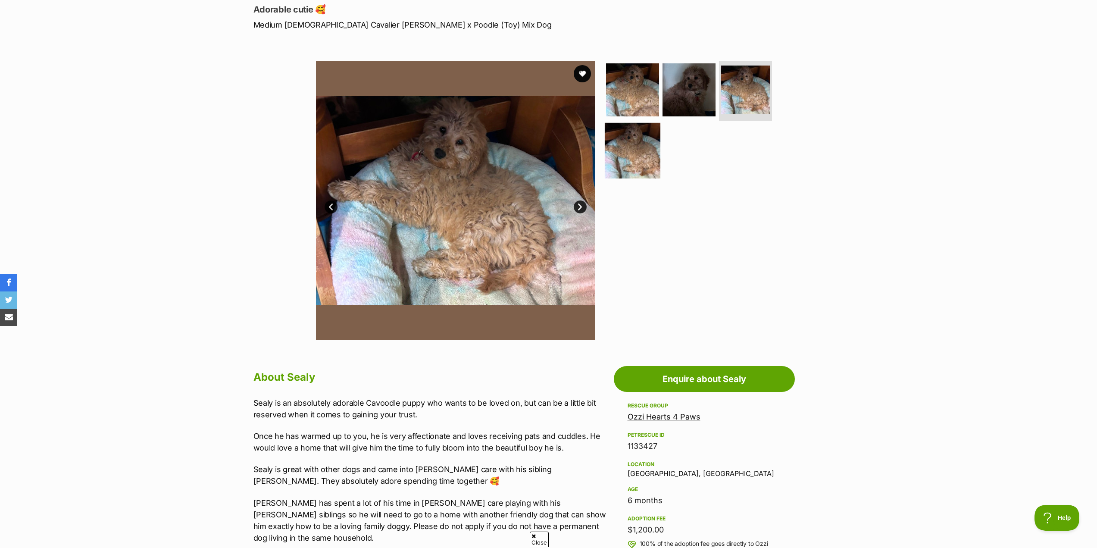
click at [625, 151] on img at bounding box center [633, 151] width 56 height 56
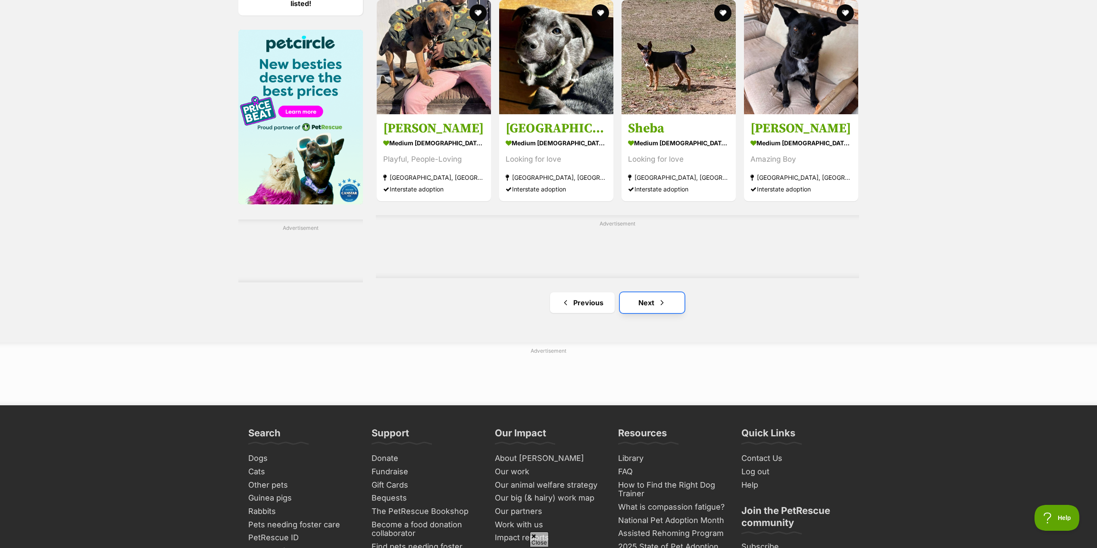
click at [660, 304] on span "Next page" at bounding box center [662, 302] width 9 height 10
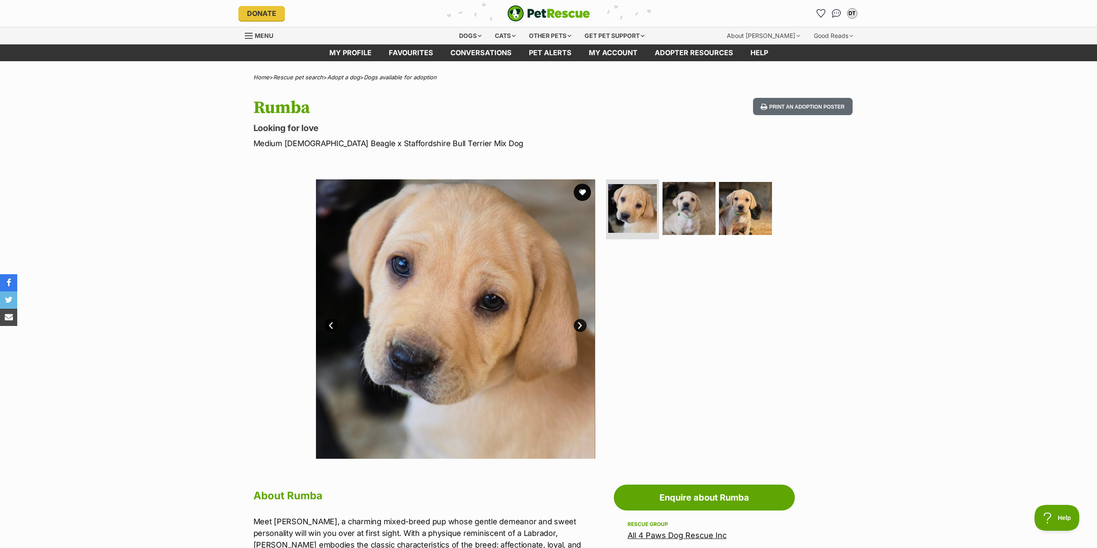
click at [580, 323] on link "Next" at bounding box center [580, 325] width 13 height 13
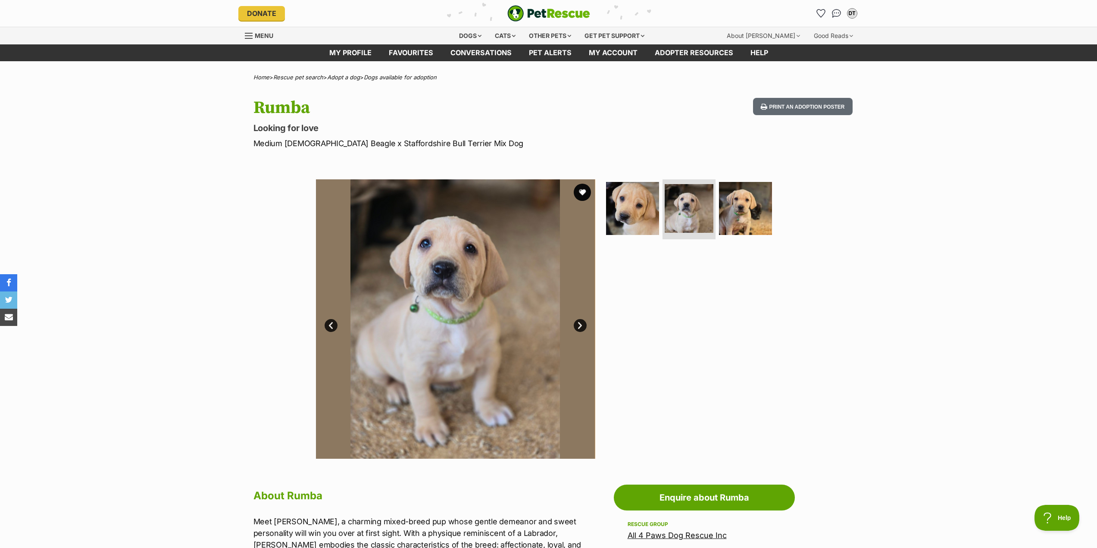
click at [580, 323] on link "Next" at bounding box center [580, 325] width 13 height 13
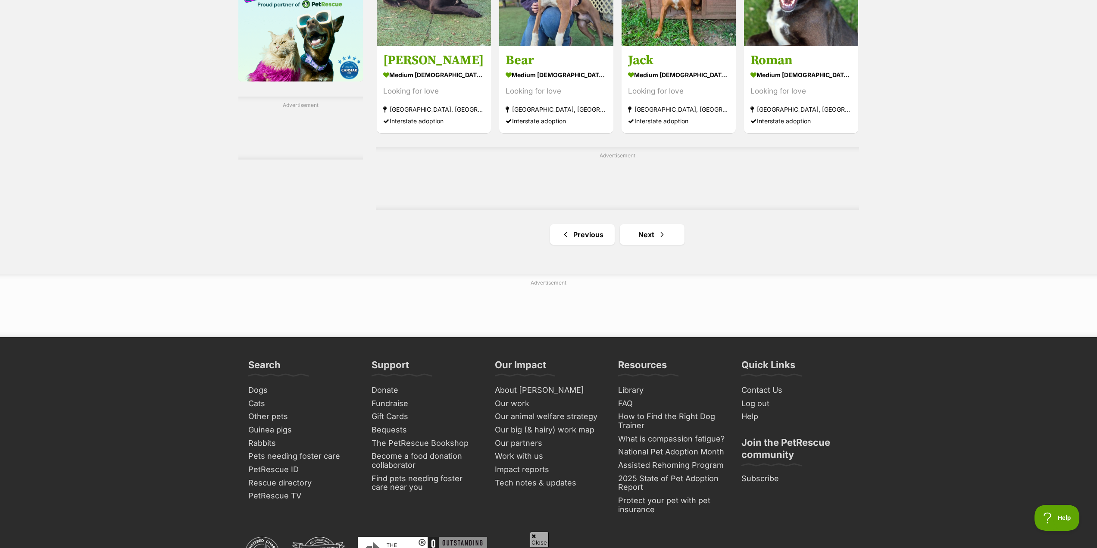
scroll to position [1423, 0]
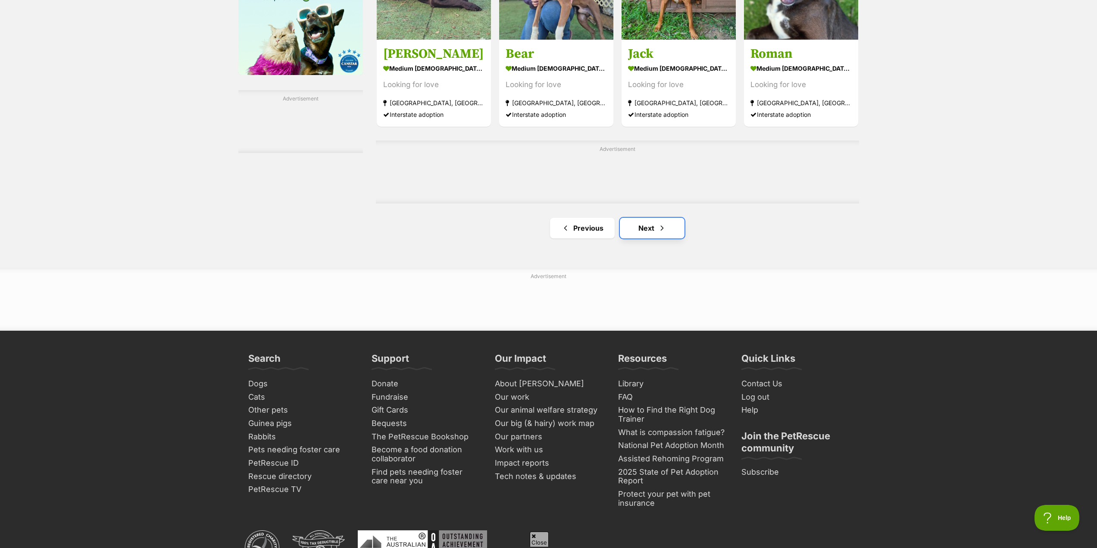
click at [651, 229] on link "Next" at bounding box center [652, 228] width 65 height 21
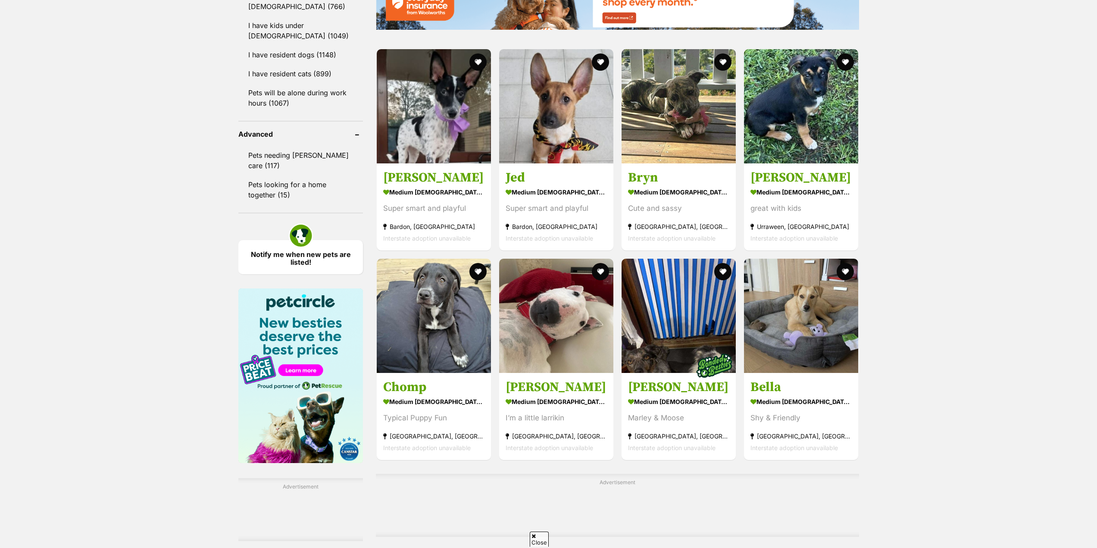
scroll to position [1293, 0]
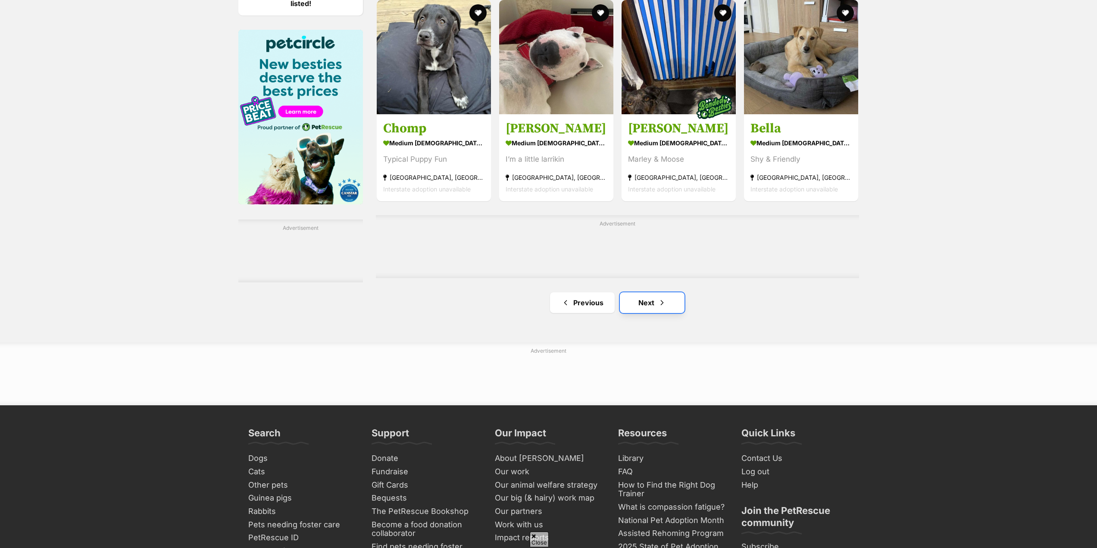
click at [667, 313] on link "Next" at bounding box center [652, 302] width 65 height 21
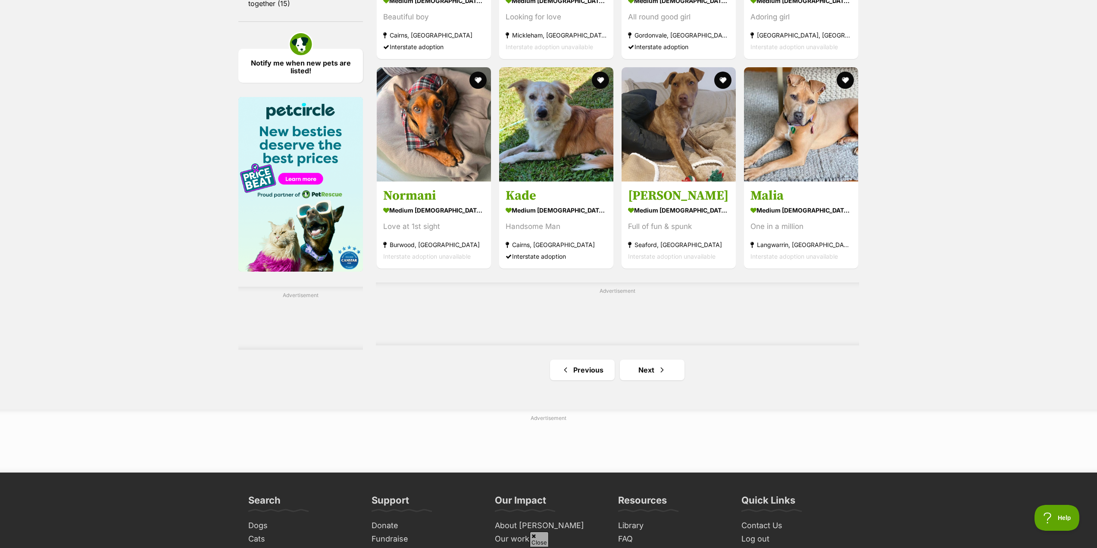
scroll to position [1293, 0]
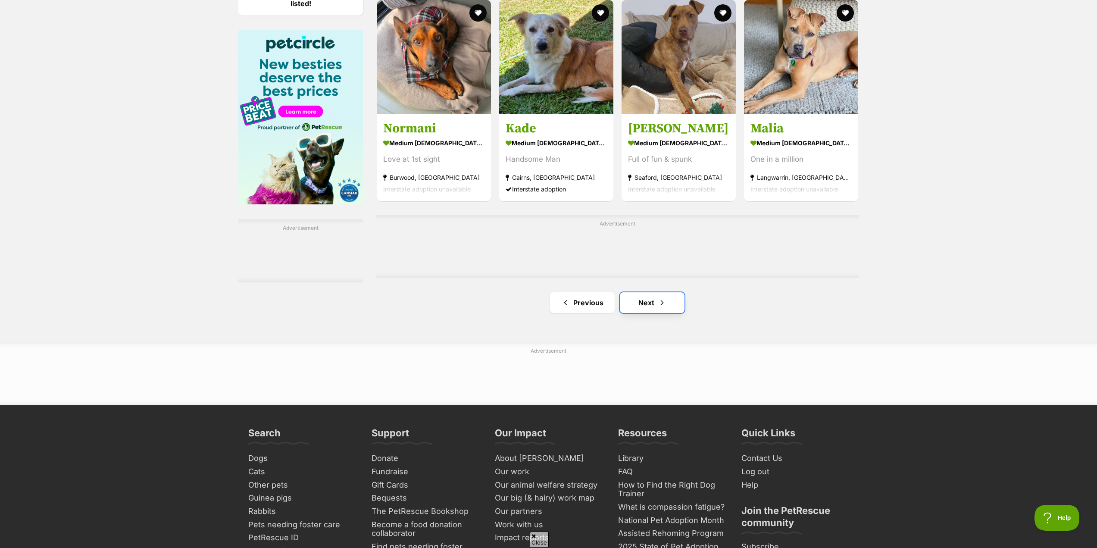
click at [669, 307] on link "Next" at bounding box center [652, 302] width 65 height 21
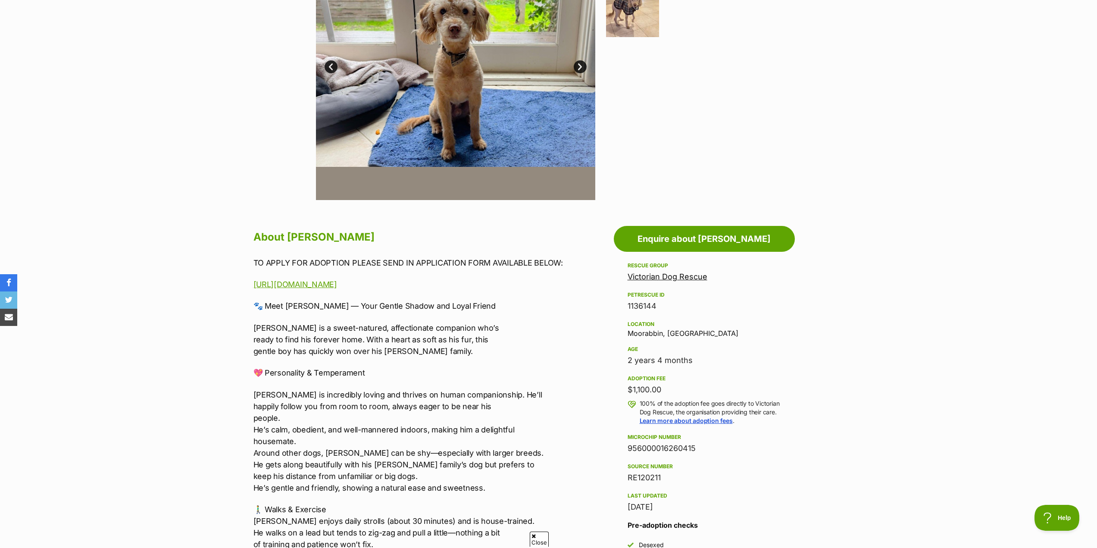
scroll to position [129, 0]
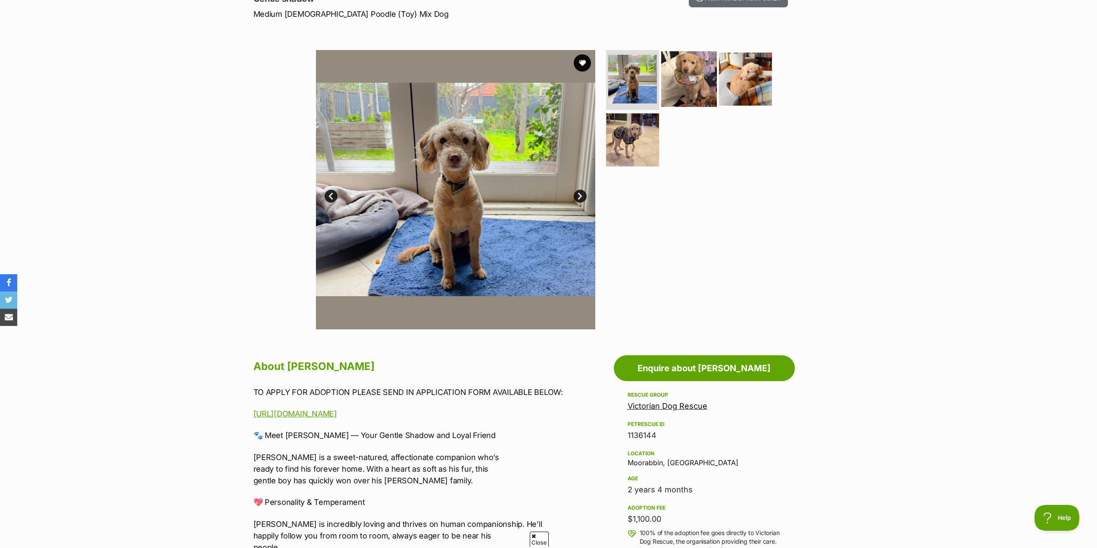
click at [701, 82] on img at bounding box center [689, 79] width 56 height 56
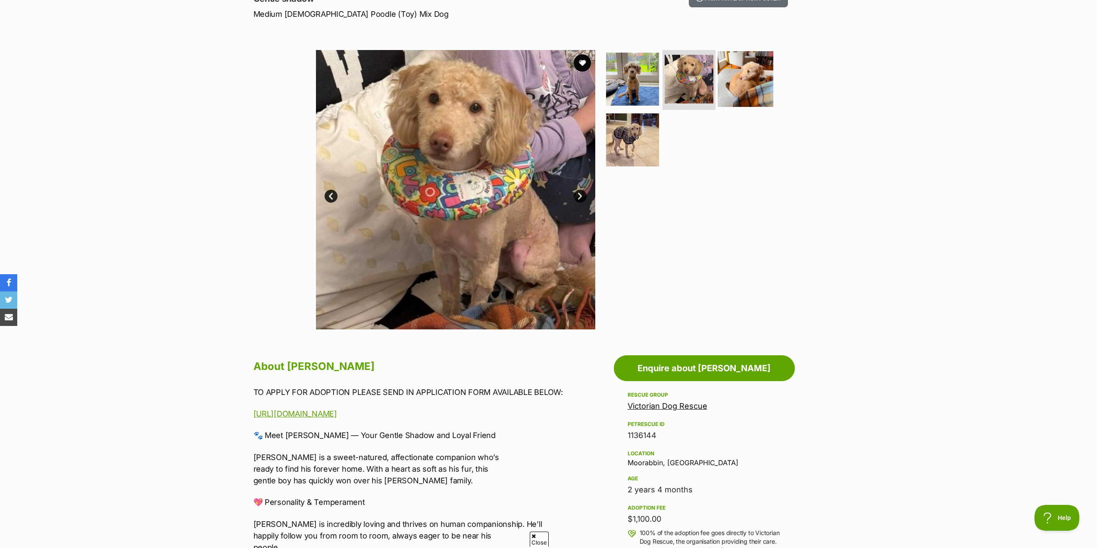
click at [741, 76] on img at bounding box center [746, 79] width 56 height 56
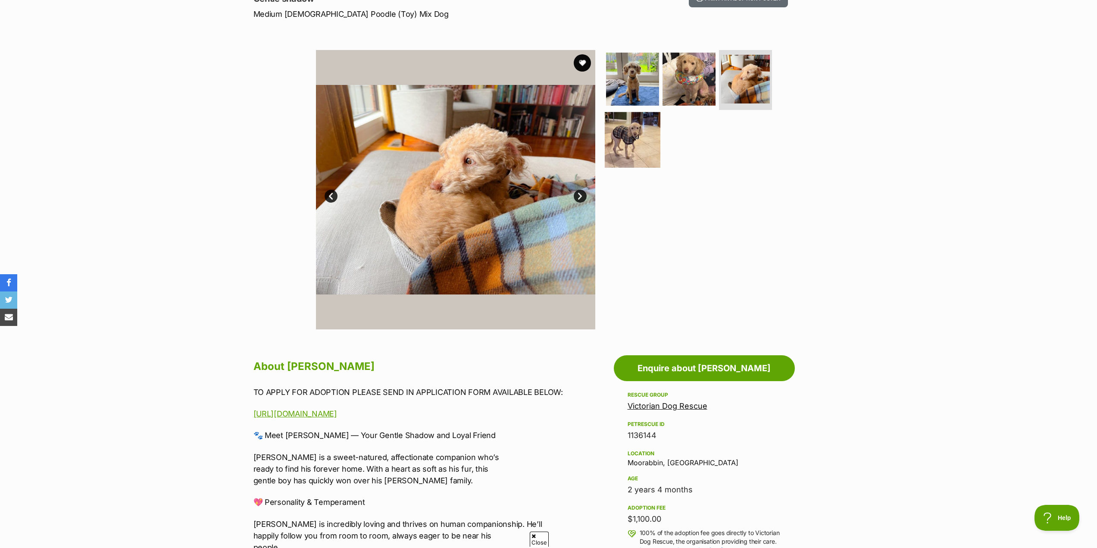
click at [648, 145] on img at bounding box center [633, 140] width 56 height 56
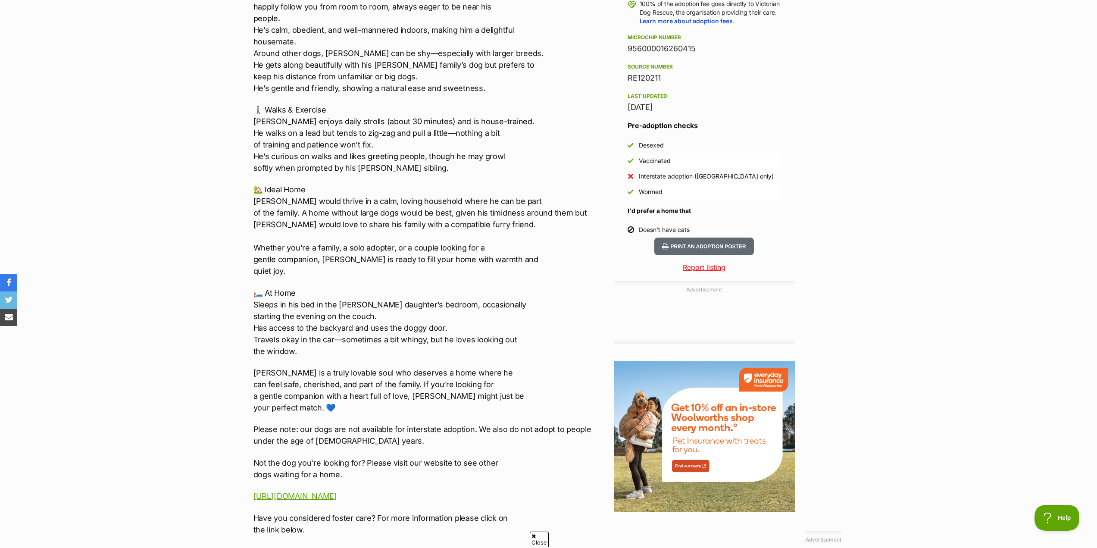
scroll to position [666, 0]
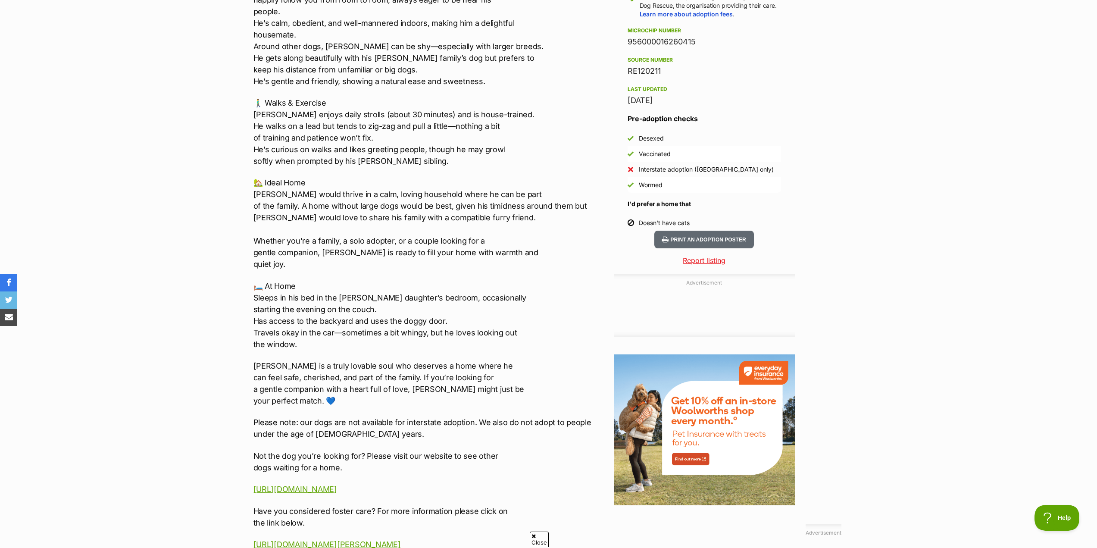
drag, startPoint x: 892, startPoint y: 135, endPoint x: 894, endPoint y: 152, distance: 16.9
click at [895, 175] on section "Home > Rescue pet search > Adopt a dog > Dogs available for adoption [PERSON_NA…" at bounding box center [548, 354] width 1097 height 1892
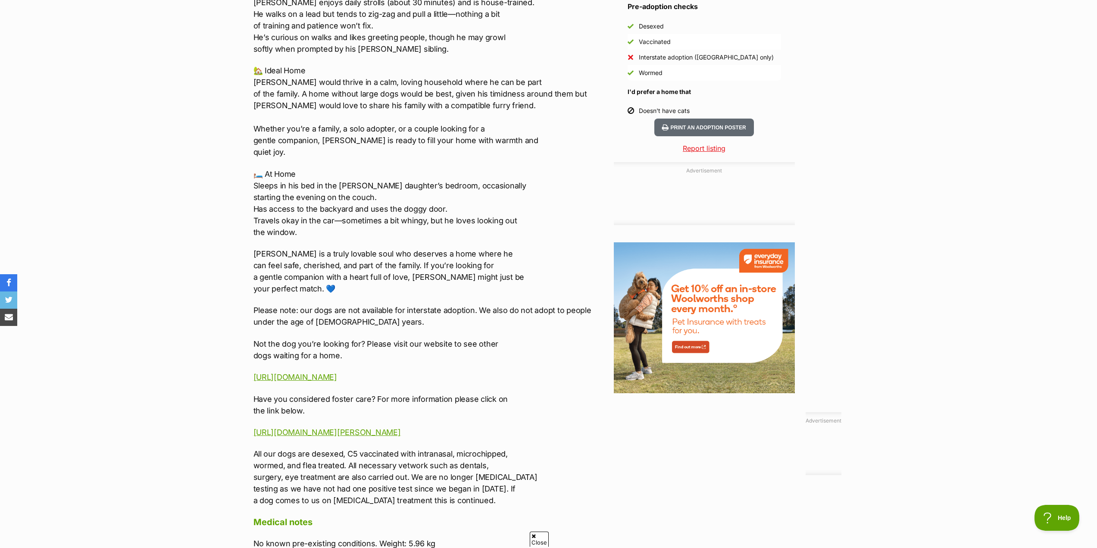
scroll to position [780, 0]
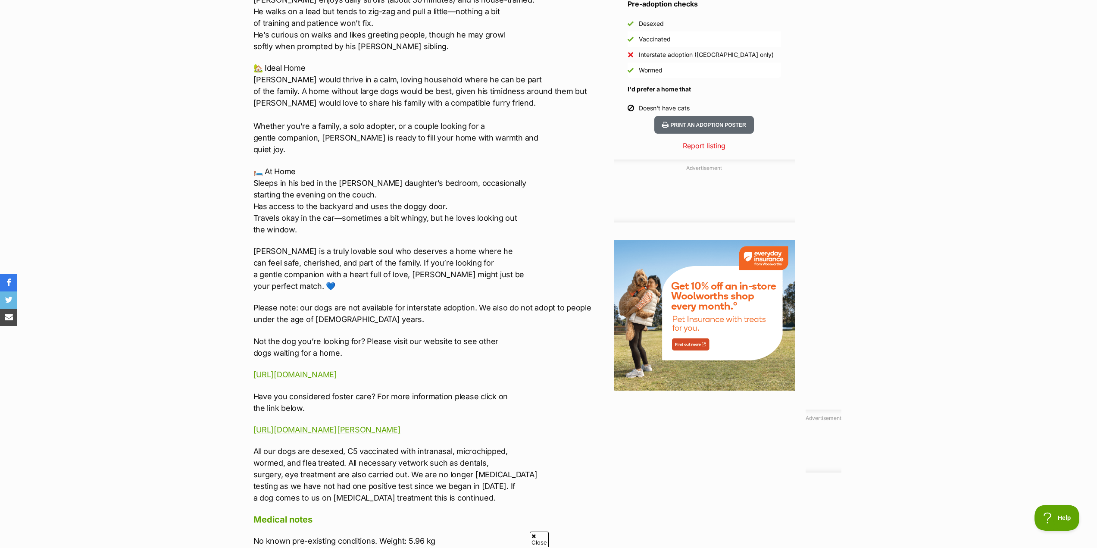
drag, startPoint x: 903, startPoint y: 159, endPoint x: 904, endPoint y: 173, distance: 14.3
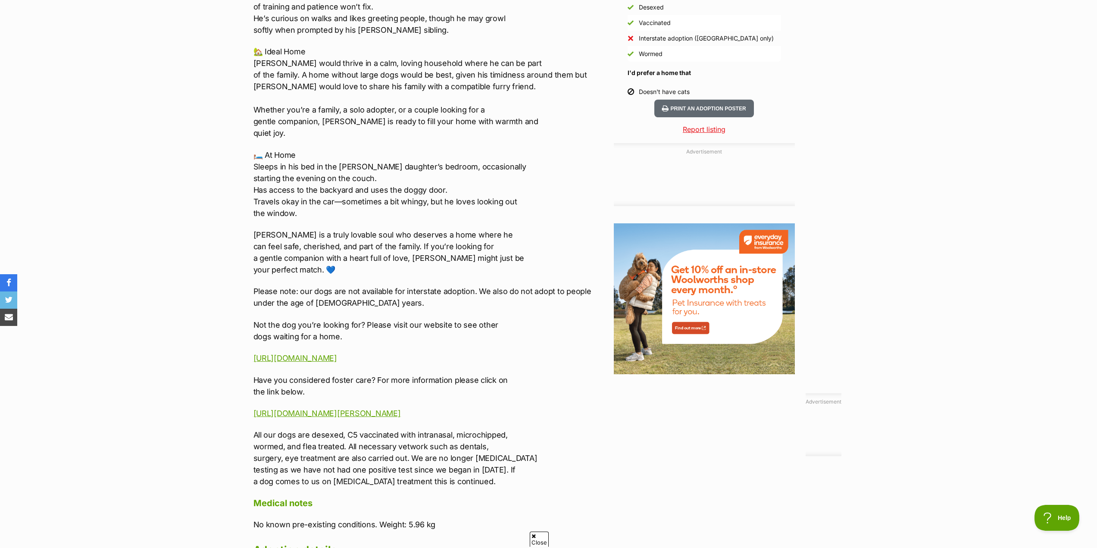
scroll to position [806, 0]
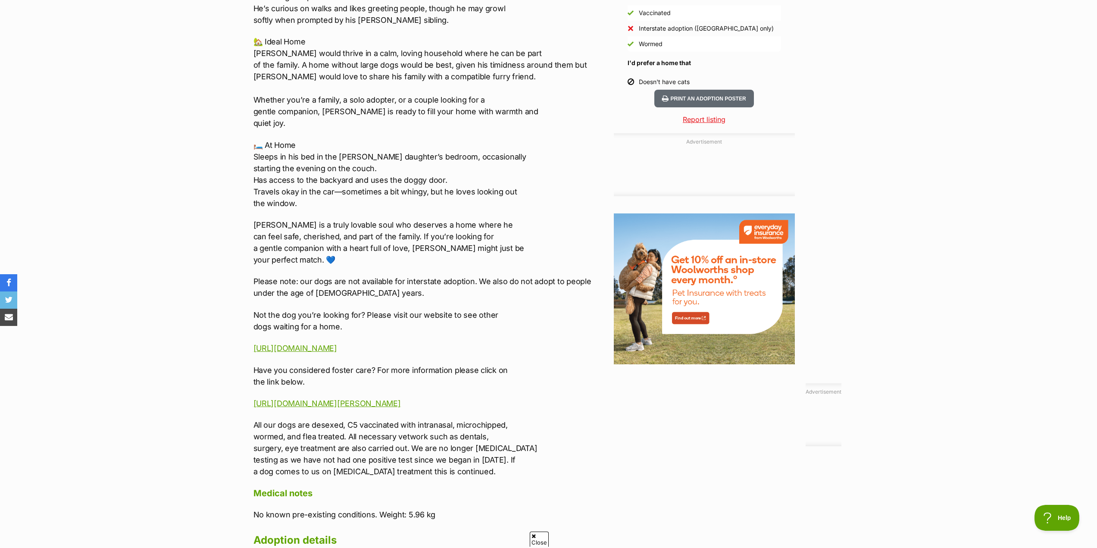
drag, startPoint x: 895, startPoint y: 154, endPoint x: 893, endPoint y: 175, distance: 20.7
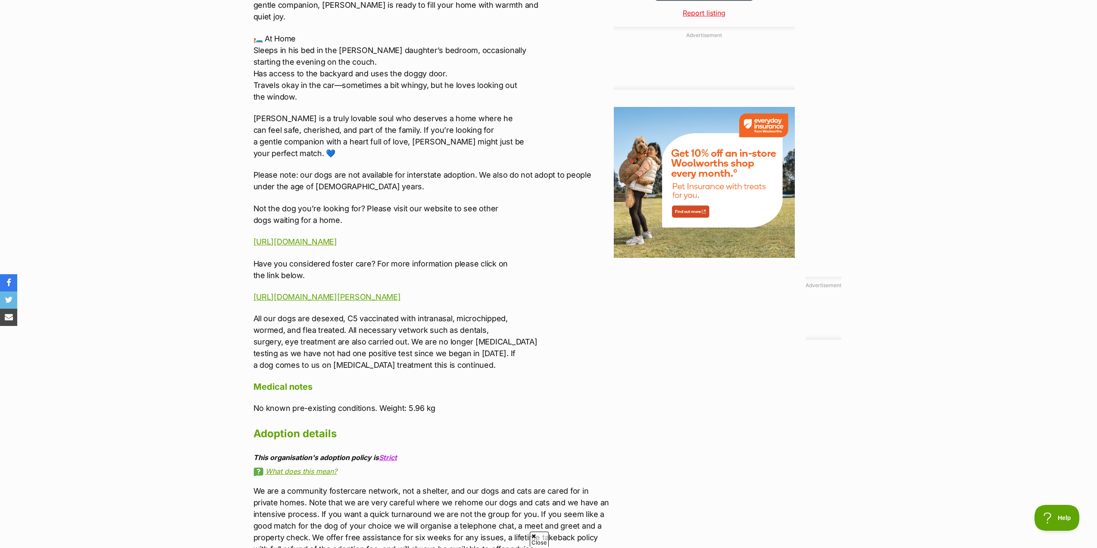
scroll to position [936, 0]
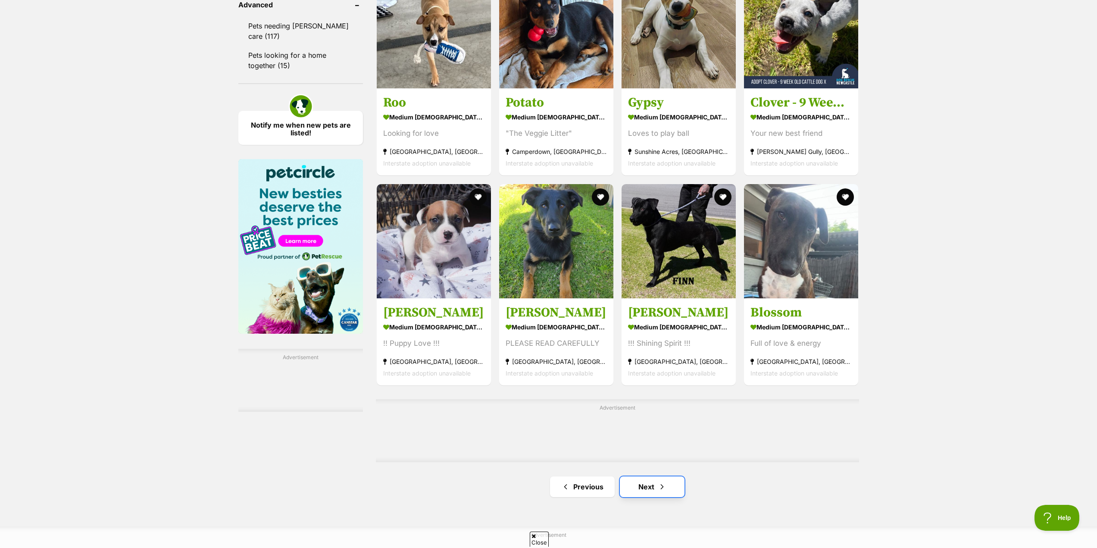
click at [637, 488] on link "Next" at bounding box center [652, 486] width 65 height 21
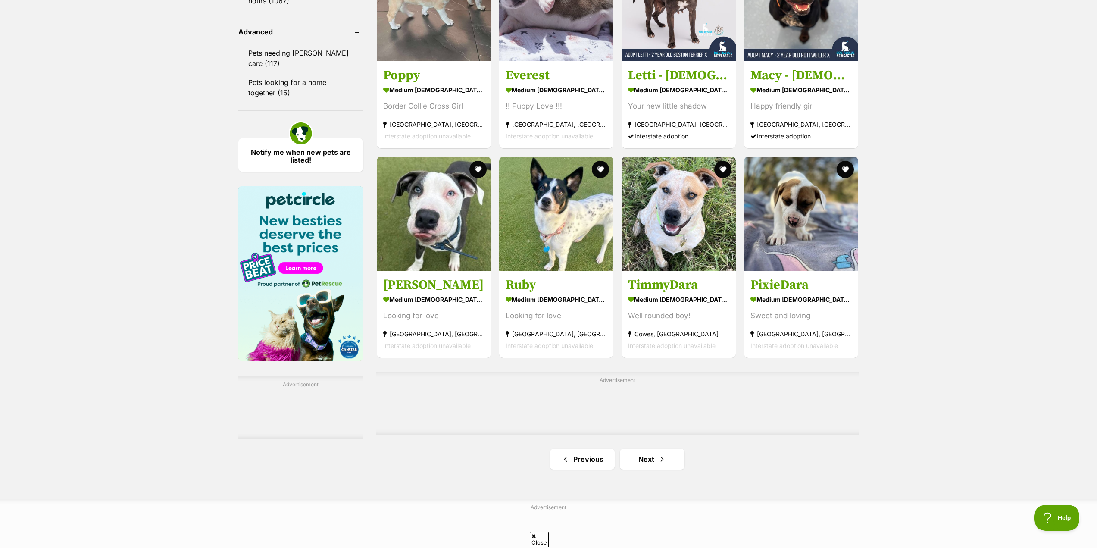
scroll to position [1164, 0]
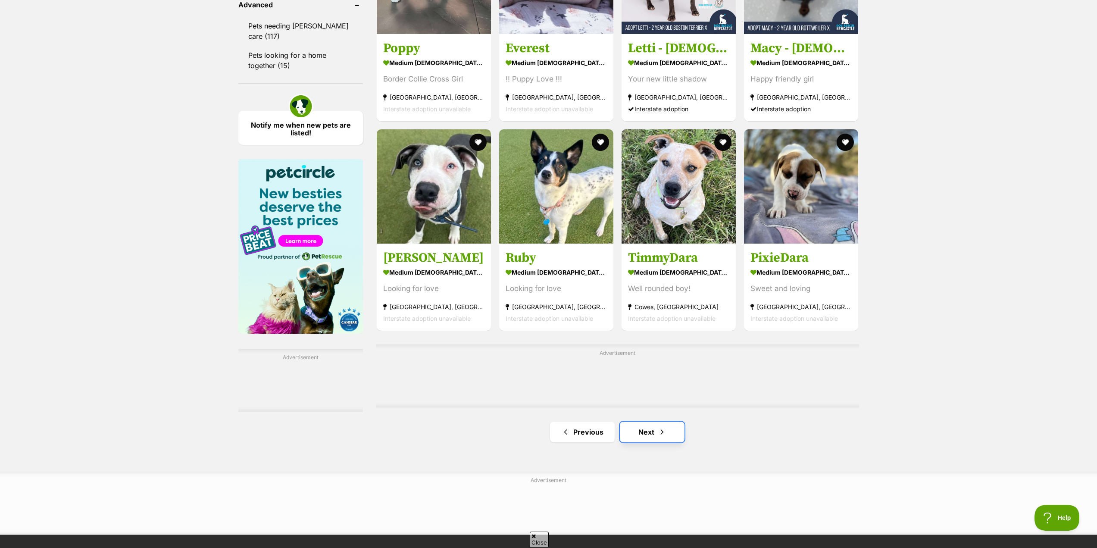
click at [677, 436] on link "Next" at bounding box center [652, 432] width 65 height 21
